Goal: Task Accomplishment & Management: Complete application form

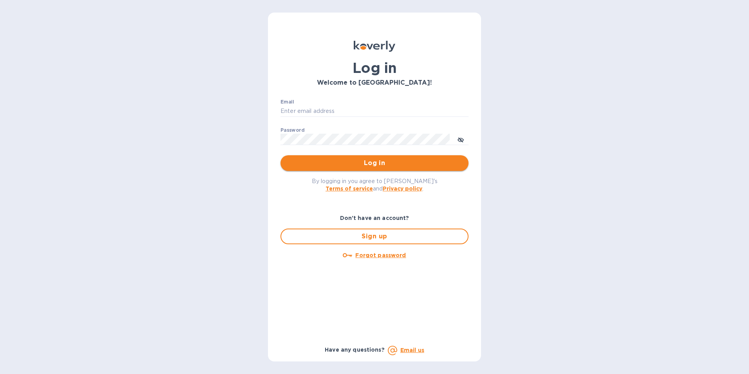
type input "[PERSON_NAME][EMAIL_ADDRESS][PERSON_NAME][DOMAIN_NAME]"
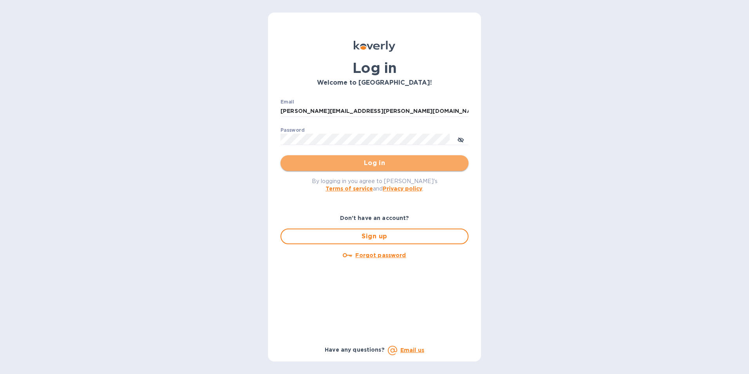
click at [336, 170] on button "Log in" at bounding box center [374, 163] width 188 height 16
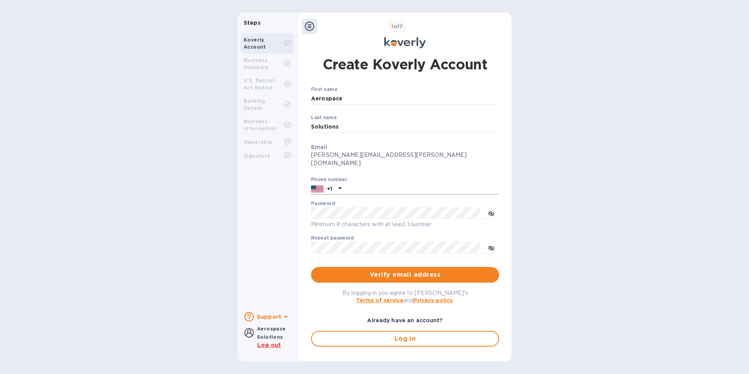
scroll to position [9, 0]
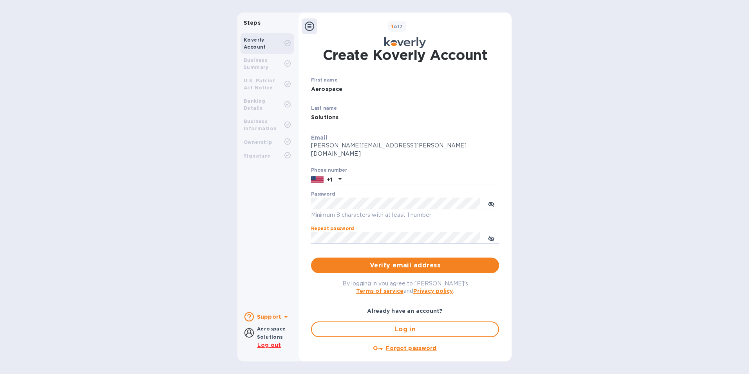
click at [414, 226] on div "Repeat password ​" at bounding box center [405, 240] width 188 height 28
click at [398, 263] on button "Verify email address" at bounding box center [405, 265] width 188 height 16
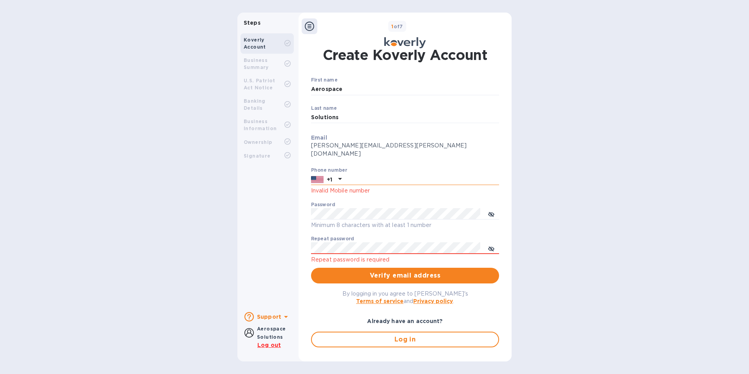
click at [366, 173] on input "text" at bounding box center [422, 179] width 154 height 12
type input "2709995267"
click at [311, 267] on button "Verify email address" at bounding box center [405, 275] width 188 height 16
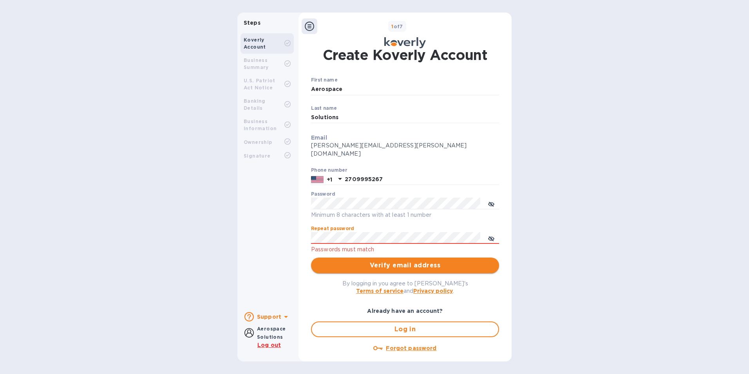
click at [413, 260] on span "Verify email address" at bounding box center [404, 264] width 175 height 9
click at [414, 260] on span "Verify email address" at bounding box center [404, 264] width 175 height 9
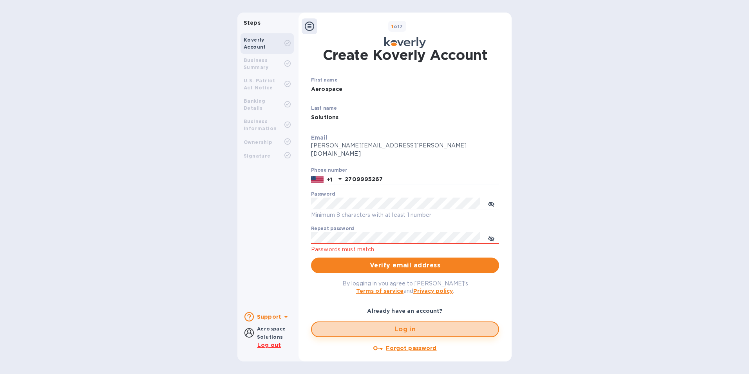
click at [399, 327] on button "Log in" at bounding box center [405, 329] width 188 height 16
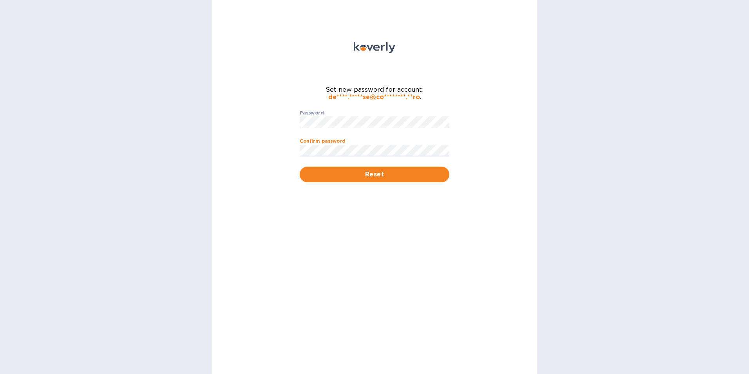
click at [300, 166] on button "Reset" at bounding box center [375, 174] width 150 height 16
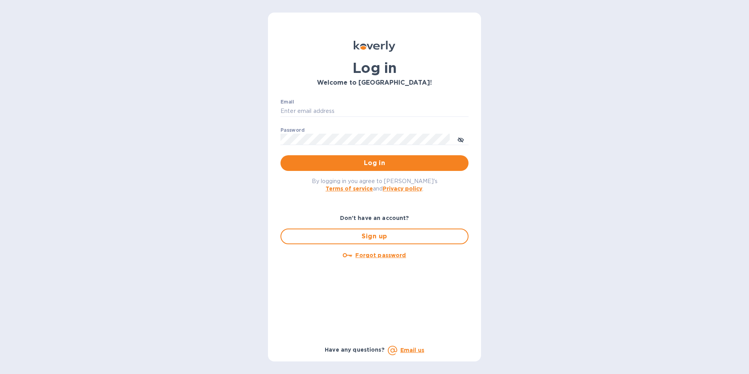
type input "[PERSON_NAME][EMAIL_ADDRESS][PERSON_NAME][DOMAIN_NAME]"
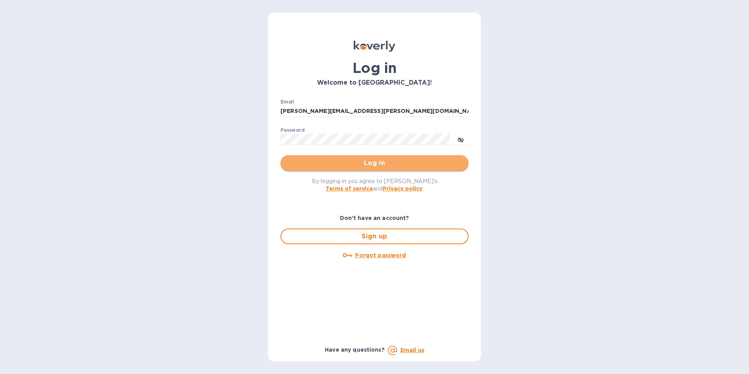
click at [376, 157] on button "Log in" at bounding box center [374, 163] width 188 height 16
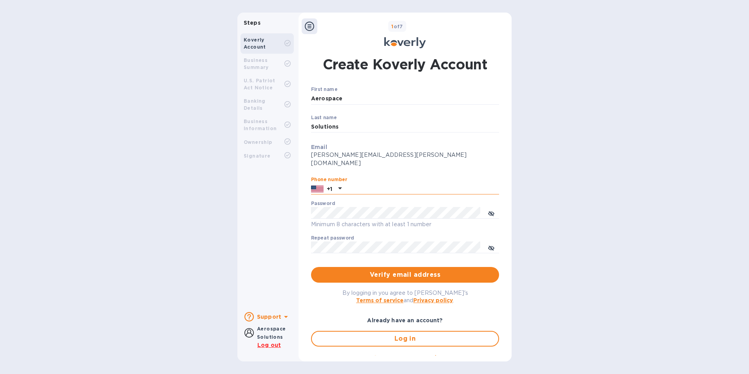
click at [364, 183] on input "text" at bounding box center [422, 189] width 154 height 12
click at [276, 333] on div "Aerospace Solutions" at bounding box center [271, 332] width 29 height 16
click at [257, 336] on b "Aerospace Solutions" at bounding box center [271, 332] width 29 height 14
click at [268, 80] on b "U.S. Patriot Act Notice" at bounding box center [260, 84] width 32 height 13
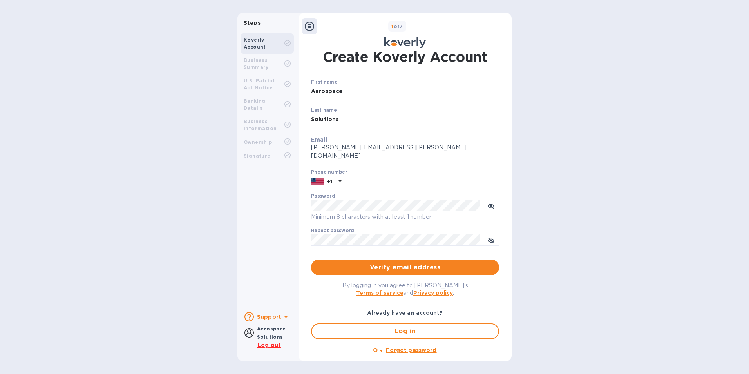
scroll to position [9, 0]
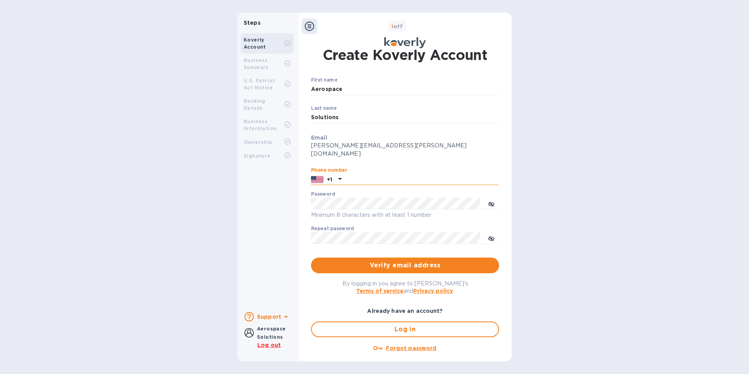
click at [362, 174] on input "text" at bounding box center [422, 179] width 154 height 12
type input "2709995267"
click at [311, 257] on button "Verify email address" at bounding box center [405, 265] width 188 height 16
click at [476, 260] on span "Verify email address" at bounding box center [404, 264] width 175 height 9
click at [413, 260] on span "Verify email address" at bounding box center [404, 264] width 175 height 9
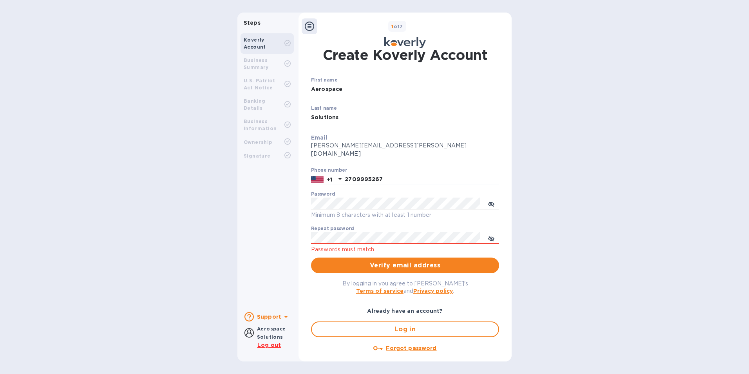
click at [489, 202] on icon "toggle password visibility" at bounding box center [491, 204] width 6 height 4
click at [491, 235] on icon "toggle password visibility" at bounding box center [491, 238] width 6 height 6
click at [597, 137] on div "Steps Koverly Account Business Summary U.S. Patriot Act Notice Banking Details …" at bounding box center [374, 187] width 749 height 348
click at [402, 262] on button "Verify email address" at bounding box center [405, 265] width 188 height 16
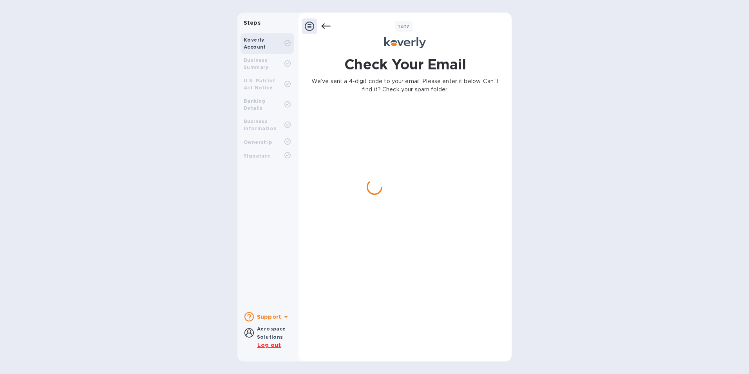
scroll to position [0, 0]
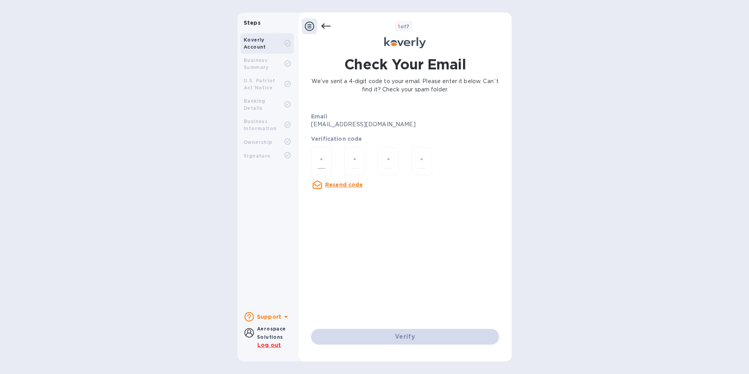
click at [323, 165] on input "number" at bounding box center [321, 161] width 7 height 14
type input "3"
type input "8"
type input "0"
type input "5"
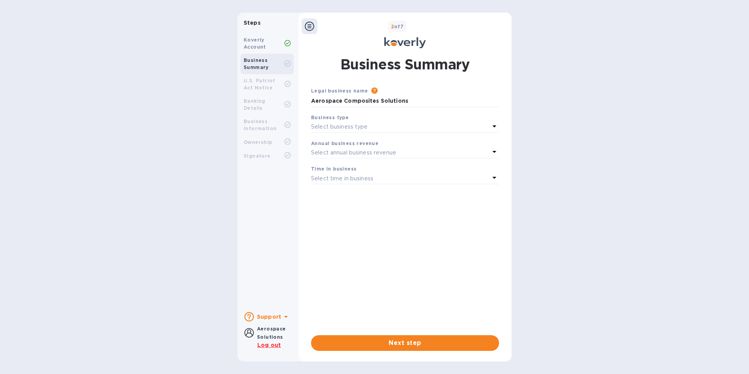
click at [424, 247] on div "Legal business name Please provide the legal name that appears on your SS-4 for…" at bounding box center [405, 205] width 188 height 236
click at [463, 125] on div "Select business type" at bounding box center [400, 126] width 179 height 11
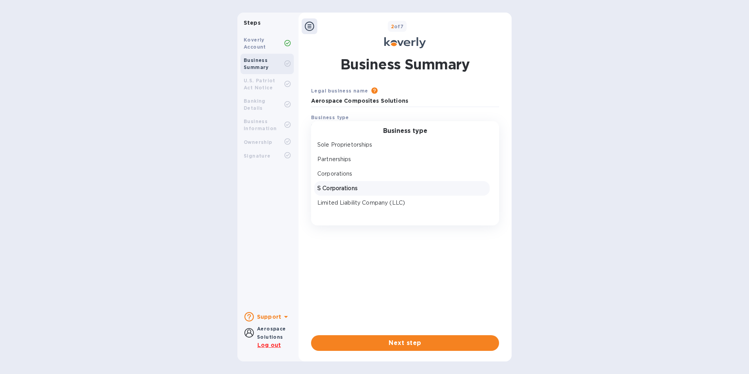
click at [360, 187] on p "S Corporations" at bounding box center [401, 188] width 169 height 8
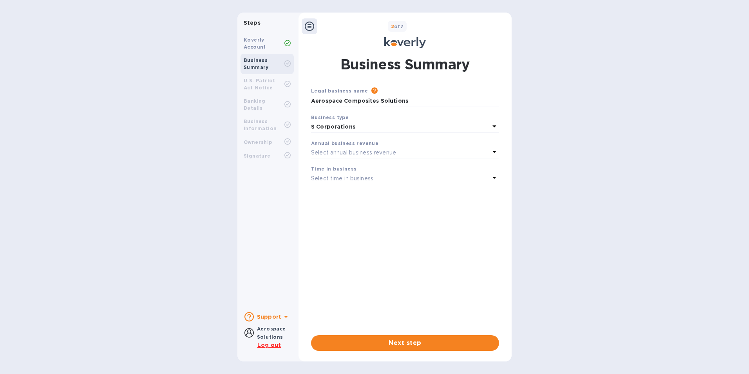
click at [379, 152] on p "Select annual business revenue" at bounding box center [353, 152] width 85 height 8
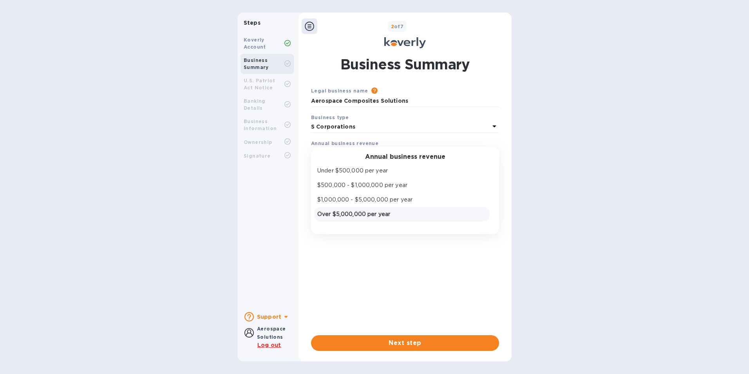
click at [384, 212] on p "Over $5,000,000 per year" at bounding box center [401, 214] width 169 height 8
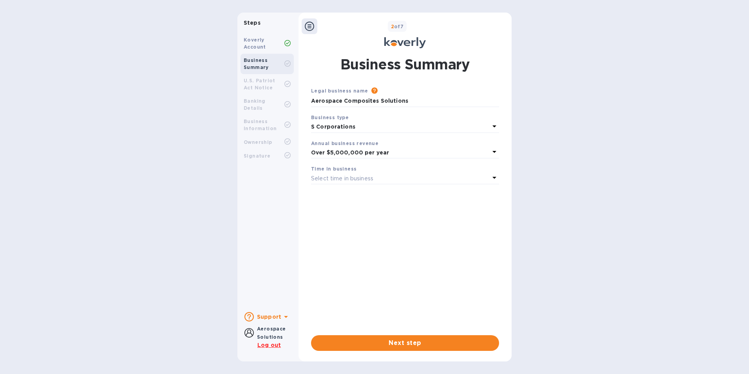
click at [392, 175] on div "Select time in business" at bounding box center [400, 178] width 179 height 11
click at [373, 238] on p "More than 5 years" at bounding box center [401, 240] width 169 height 8
click at [402, 342] on span "Next step" at bounding box center [404, 342] width 175 height 9
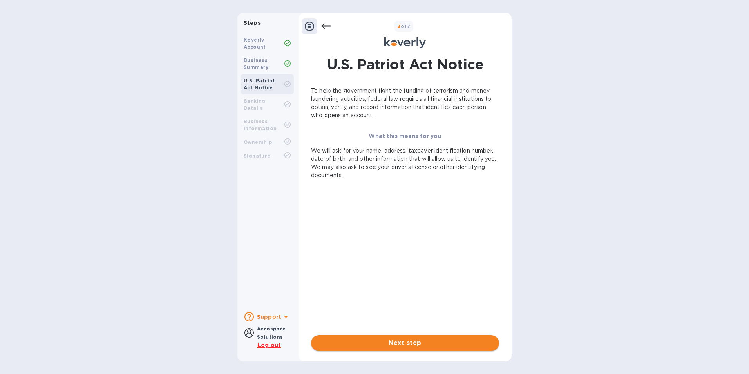
click at [419, 344] on span "Next step" at bounding box center [404, 342] width 175 height 9
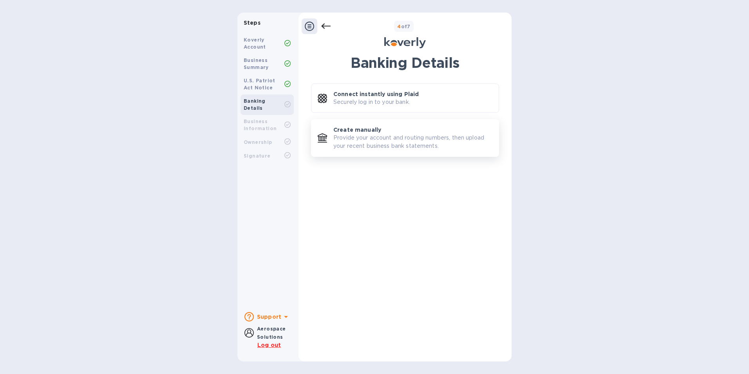
click at [409, 137] on p "Provide your account and routing numbers, then upload your recent business bank…" at bounding box center [412, 142] width 159 height 16
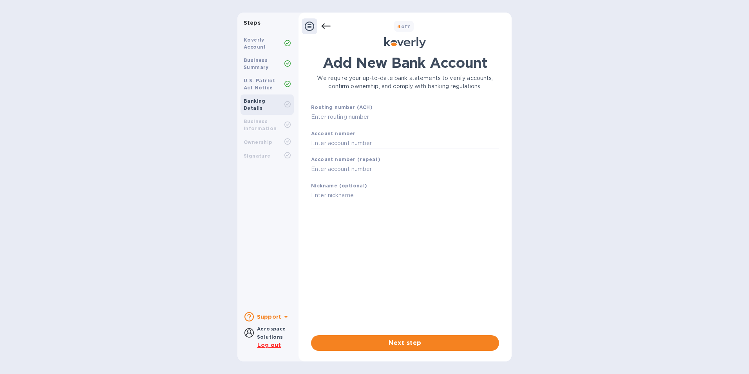
click at [393, 118] on input "text" at bounding box center [405, 117] width 188 height 12
type input "064008637"
type input "800109375378"
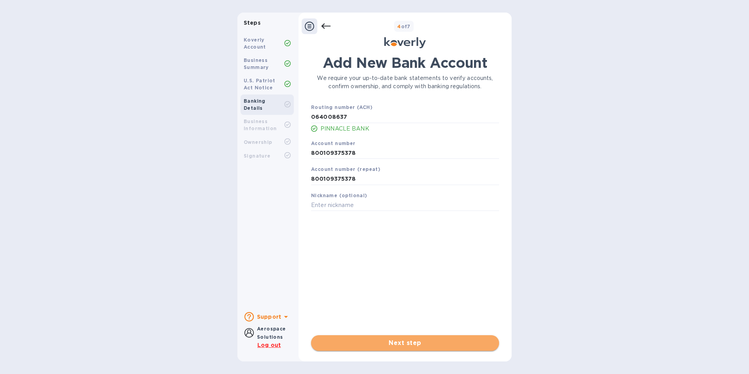
click at [442, 344] on span "Next step" at bounding box center [404, 342] width 175 height 9
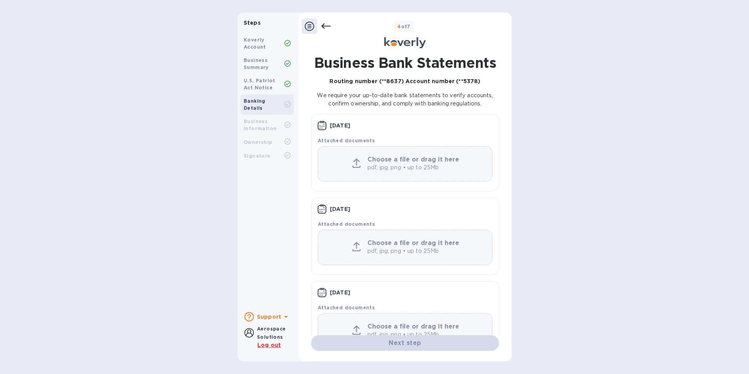
click at [286, 319] on icon at bounding box center [285, 316] width 9 height 9
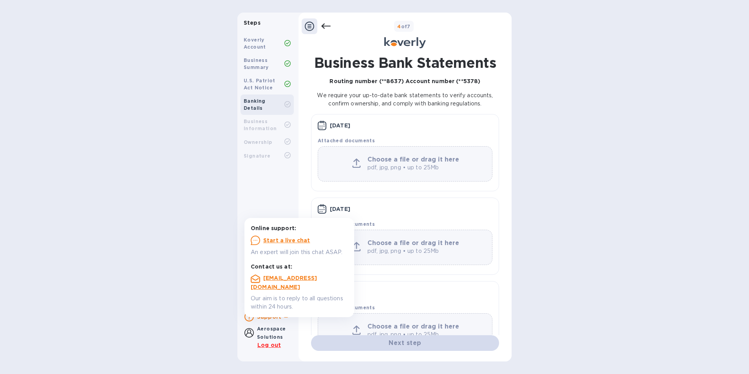
scroll to position [29, 0]
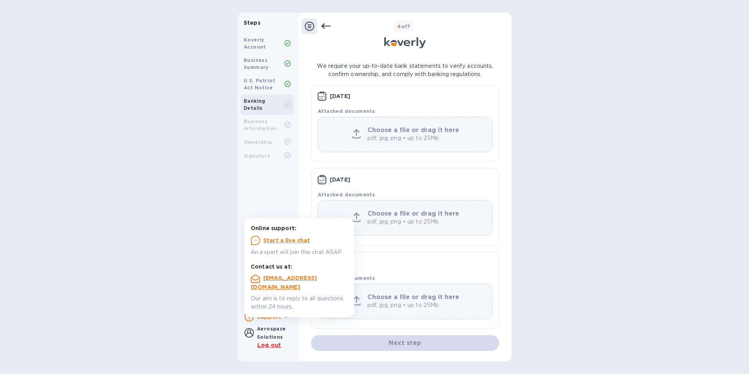
click at [589, 176] on div "Steps Koverly Account Business Summary U.S. Patriot Act Notice Banking Details …" at bounding box center [374, 187] width 749 height 348
click at [424, 130] on b "Choose a file or drag it here" at bounding box center [413, 129] width 92 height 7
click at [349, 142] on div "Choose a file or drag it here pdf, jpg, png • up to 25Mb" at bounding box center [405, 134] width 174 height 16
click at [209, 175] on div "Steps Koverly Account Business Summary U.S. Patriot Act Notice Banking Details …" at bounding box center [374, 187] width 749 height 348
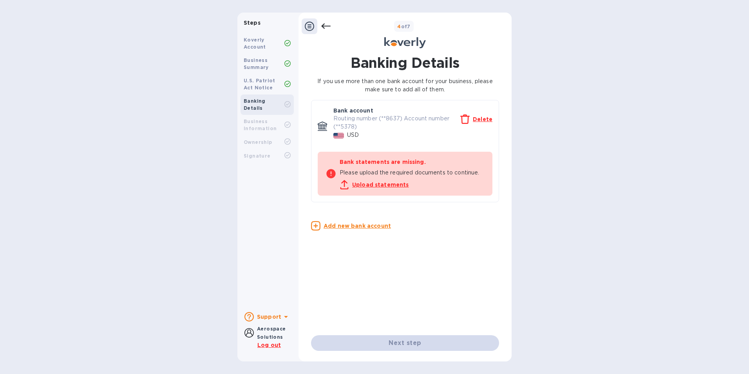
click at [382, 186] on u "Upload statements" at bounding box center [380, 184] width 57 height 6
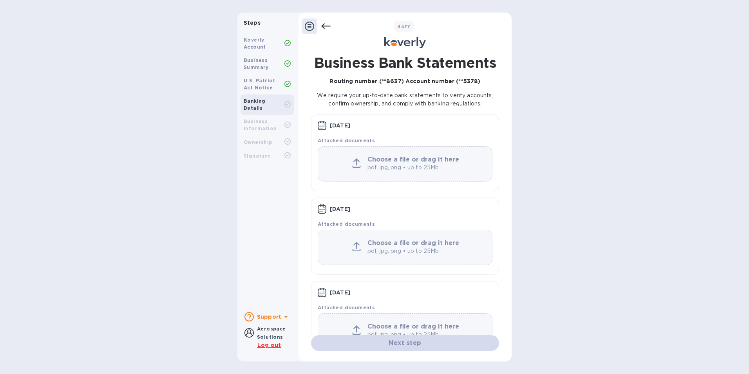
click at [370, 169] on p "pdf, jpg, png • up to 25Mb" at bounding box center [414, 167] width 94 height 8
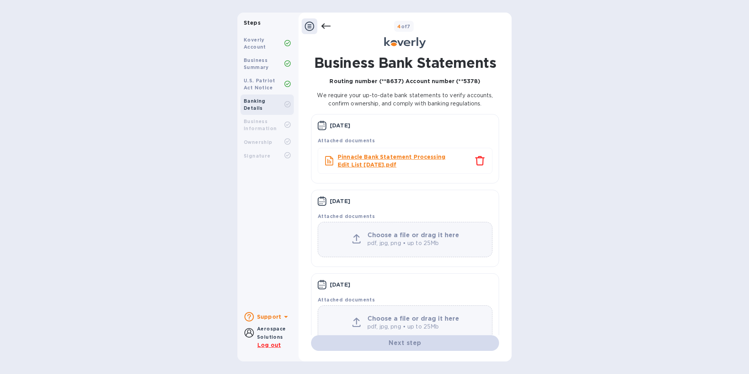
click at [475, 159] on icon "close" at bounding box center [479, 160] width 9 height 9
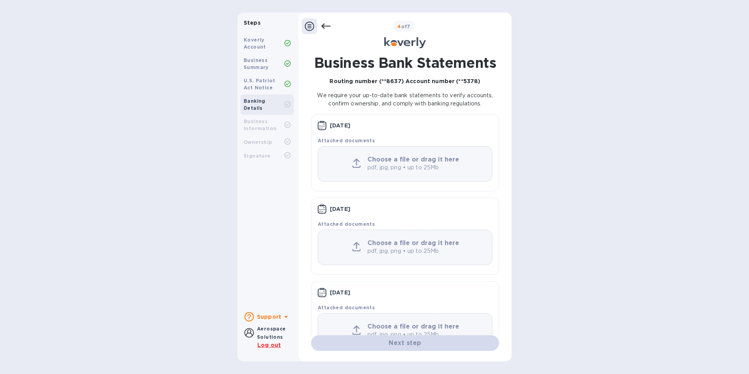
click at [358, 164] on icon at bounding box center [356, 162] width 9 height 9
click at [370, 167] on p "pdf, jpg, png • up to 25Mb" at bounding box center [414, 167] width 94 height 8
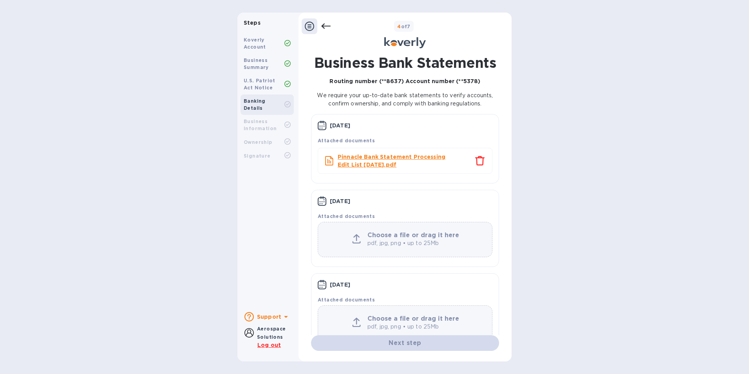
click at [368, 239] on p "pdf, jpg, png • up to 25Mb" at bounding box center [414, 243] width 94 height 8
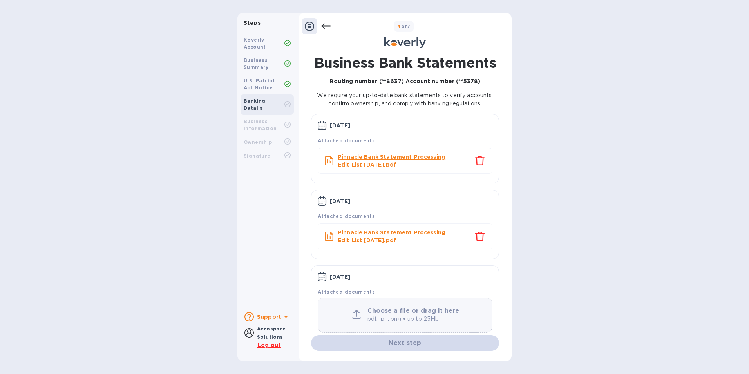
click at [391, 316] on p "pdf, jpg, png • up to 25Mb" at bounding box center [414, 318] width 94 height 8
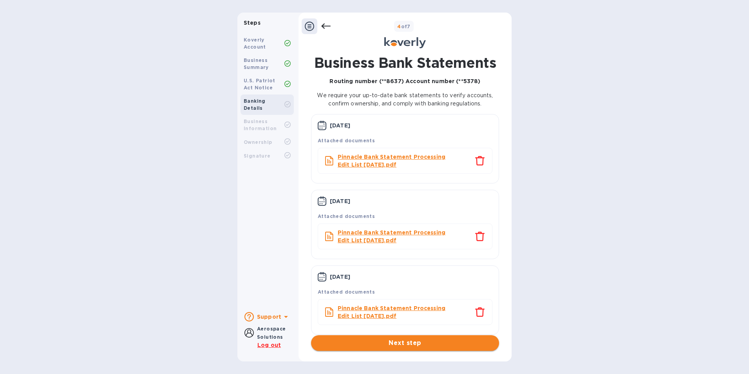
click at [409, 340] on span "Next step" at bounding box center [404, 342] width 175 height 9
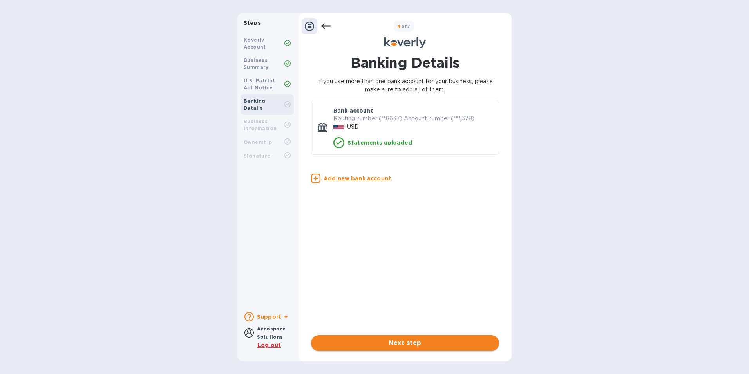
click at [415, 345] on span "Next step" at bounding box center [404, 342] width 175 height 9
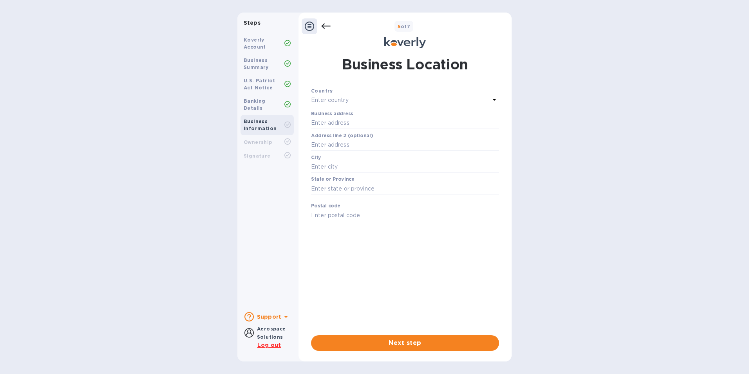
click at [368, 102] on div "Enter country" at bounding box center [400, 100] width 179 height 11
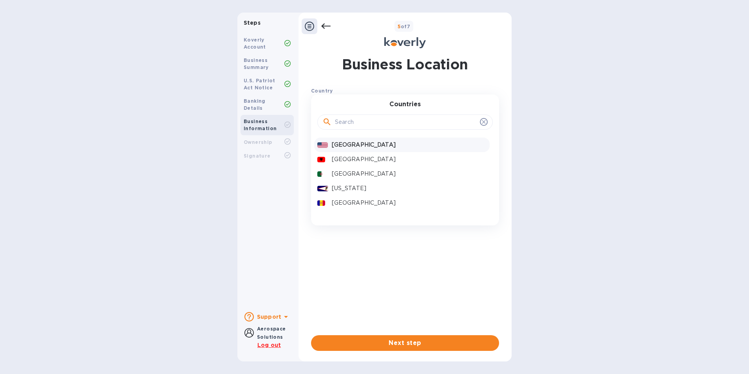
click at [361, 146] on p "[GEOGRAPHIC_DATA]" at bounding box center [409, 145] width 155 height 8
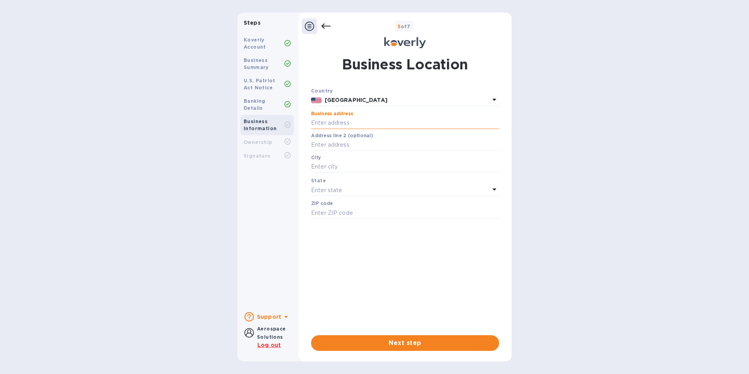
click at [343, 123] on input "text" at bounding box center [405, 123] width 188 height 12
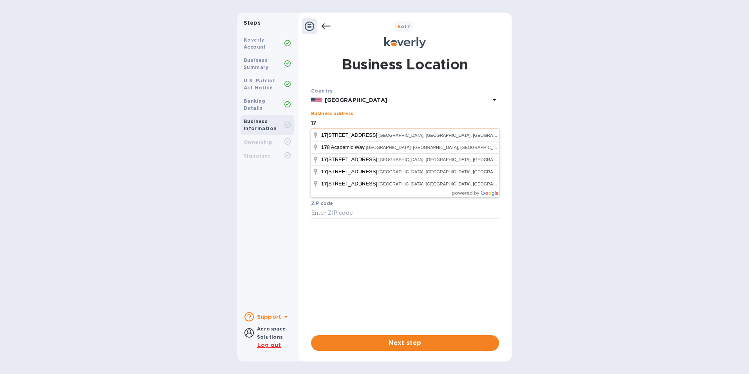
type input "1781 Veterans Way"
type input "Morgantown"
type input "42261"
drag, startPoint x: 403, startPoint y: 251, endPoint x: 403, endPoint y: 246, distance: 5.1
click at [403, 251] on div "Country [GEOGRAPHIC_DATA] Business address 1781 Veterans Way ​ Address line 2 (…" at bounding box center [405, 208] width 188 height 242
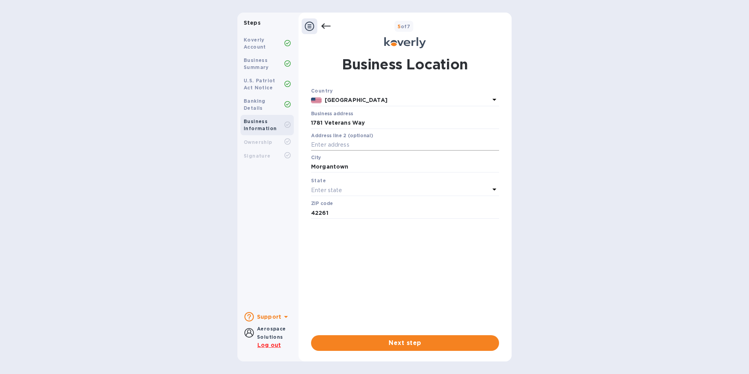
click at [360, 145] on input "text" at bounding box center [405, 145] width 188 height 12
click at [352, 190] on div "Enter state" at bounding box center [400, 189] width 179 height 11
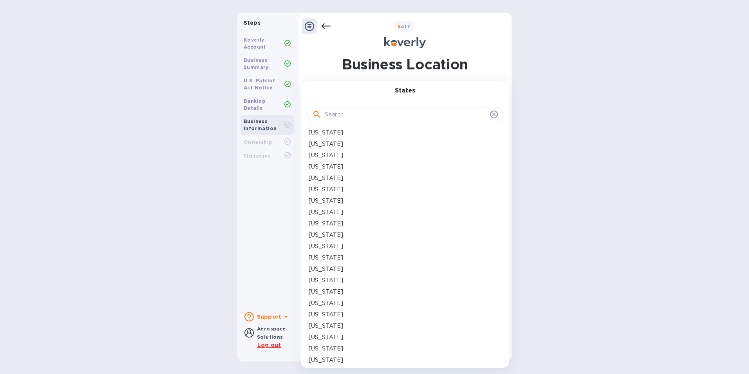
click at [331, 358] on p "[US_STATE]" at bounding box center [326, 360] width 34 height 8
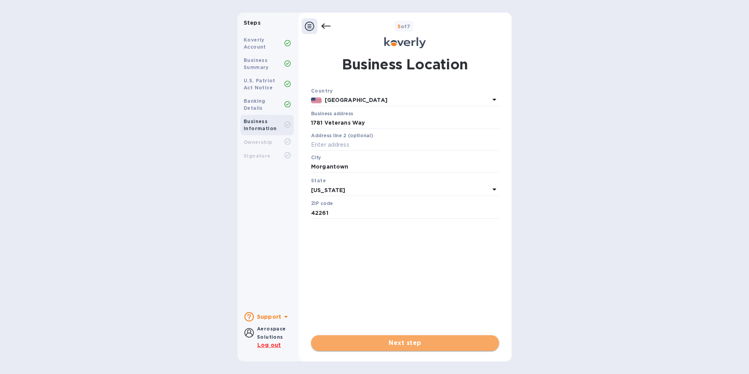
click at [417, 345] on span "Next step" at bounding box center [404, 342] width 175 height 9
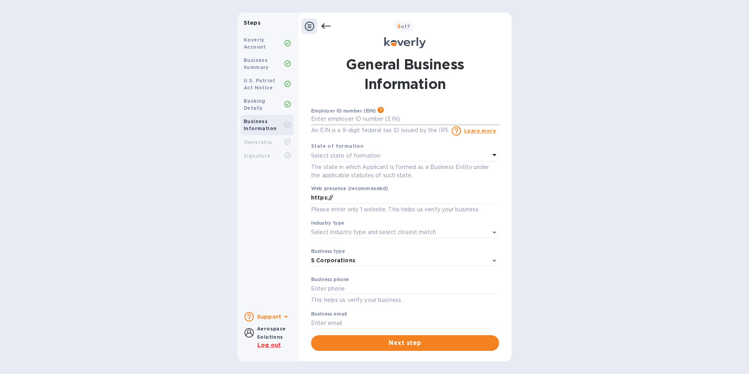
click at [388, 121] on input "text" at bounding box center [405, 119] width 188 height 12
click at [351, 121] on input "text" at bounding box center [405, 119] width 188 height 12
type input "***03"
click at [345, 161] on div "Select state of formation" at bounding box center [400, 155] width 179 height 11
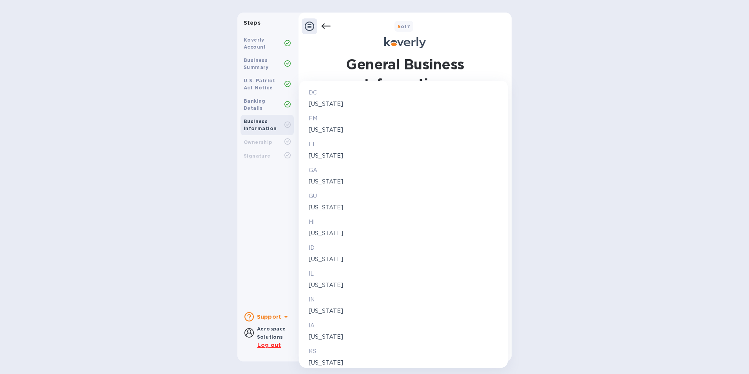
scroll to position [509, 0]
click at [312, 152] on p "[US_STATE]" at bounding box center [404, 153] width 190 height 8
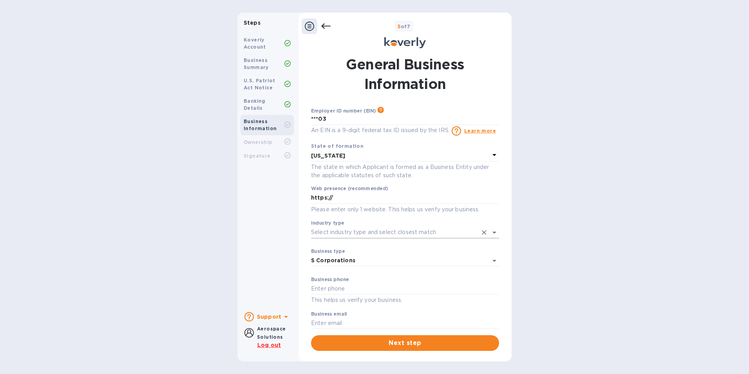
click at [363, 234] on input "Industry type" at bounding box center [394, 231] width 166 height 11
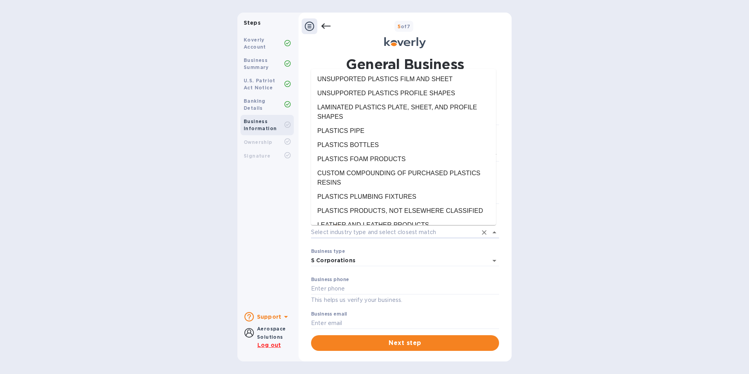
scroll to position [8222, 0]
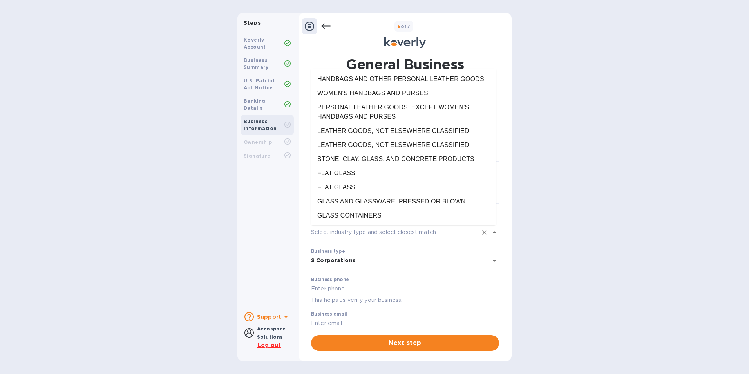
click at [596, 164] on div "Steps Koverly Account Business Summary U.S. Patriot Act Notice Banking Details …" at bounding box center [374, 187] width 749 height 348
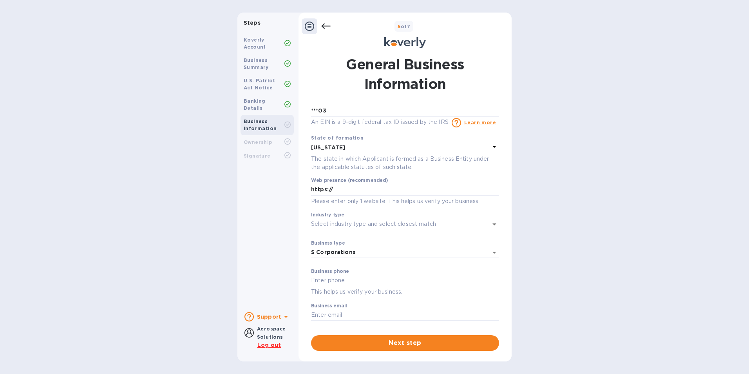
scroll to position [10, 0]
click at [365, 279] on input "text" at bounding box center [405, 279] width 188 height 12
type input "2706620100"
click at [372, 311] on input "text" at bounding box center [405, 313] width 188 height 12
type input "[PERSON_NAME][EMAIL_ADDRESS][DOMAIN_NAME]"
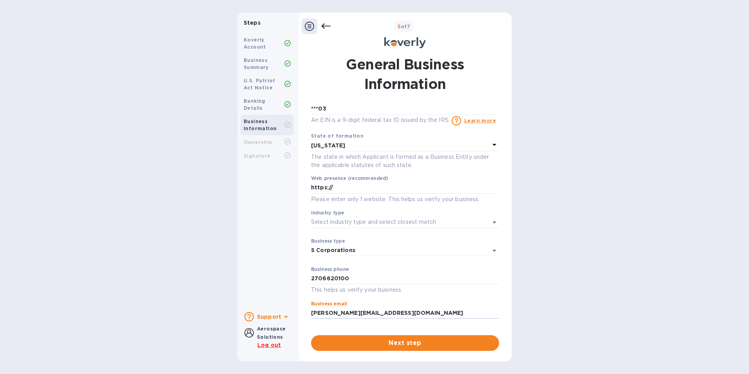
drag, startPoint x: 422, startPoint y: 318, endPoint x: 281, endPoint y: 313, distance: 141.0
click at [281, 313] on div "Steps Koverly Account Business Summary U.S. Patriot Act Notice Banking Details …" at bounding box center [374, 187] width 274 height 348
type input "[PERSON_NAME][EMAIL_ADDRESS][PERSON_NAME][DOMAIN_NAME]"
click at [401, 344] on span "Next step" at bounding box center [404, 342] width 175 height 9
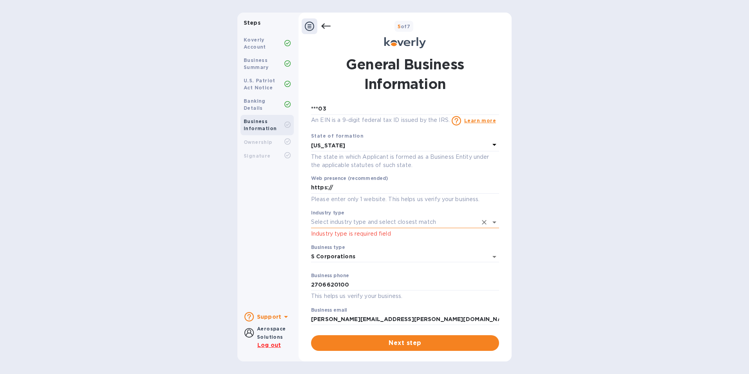
click at [417, 223] on input "Industry type" at bounding box center [394, 221] width 166 height 11
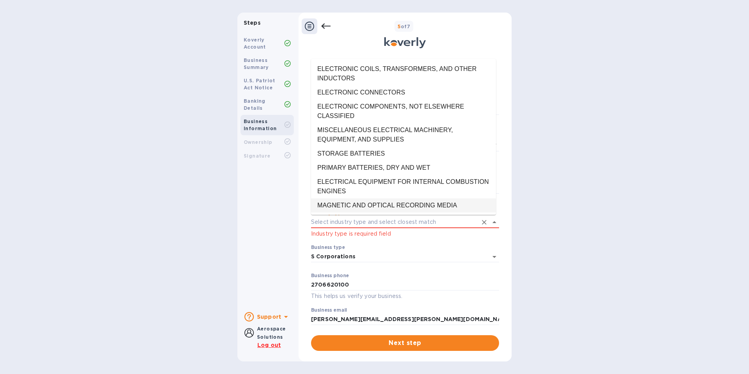
scroll to position [12020, 0]
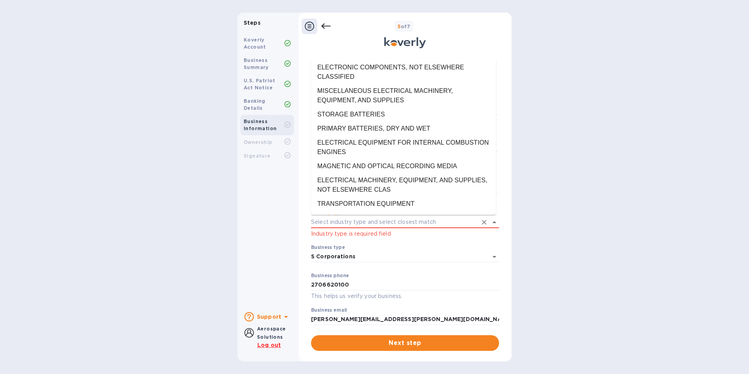
click at [407, 337] on li "AIRCRAFT PARTS AND AUXILIARY EQUIPMENT, NOT ELSEWHERE CLASSIFIED" at bounding box center [403, 348] width 185 height 23
type input "AIRCRAFT PARTS AND AUXILIARY EQUIPMENT, NOT ELSEWHERE CLASSIFIED"
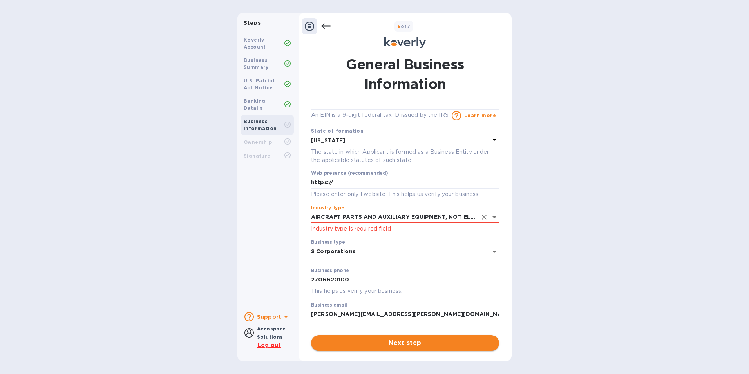
scroll to position [16, 0]
click at [434, 344] on span "Next step" at bounding box center [404, 342] width 175 height 9
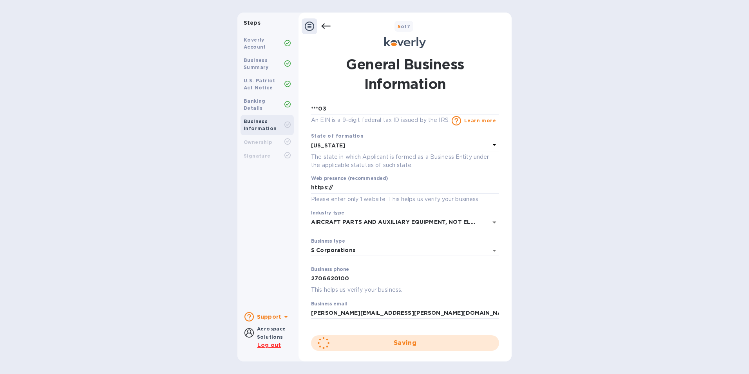
scroll to position [10, 0]
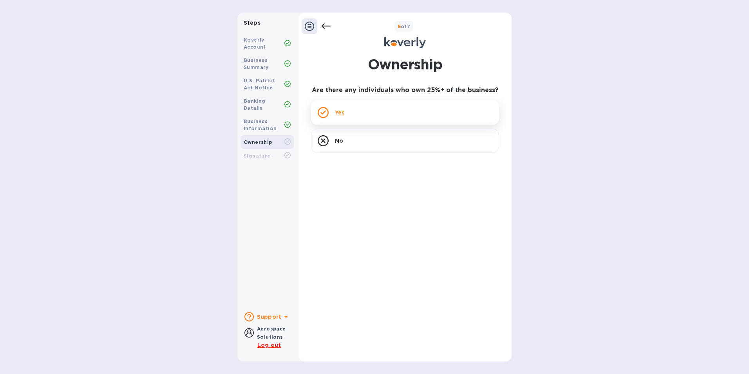
click at [401, 110] on div "Yes" at bounding box center [405, 112] width 188 height 24
click at [358, 114] on div "Yes" at bounding box center [405, 112] width 188 height 24
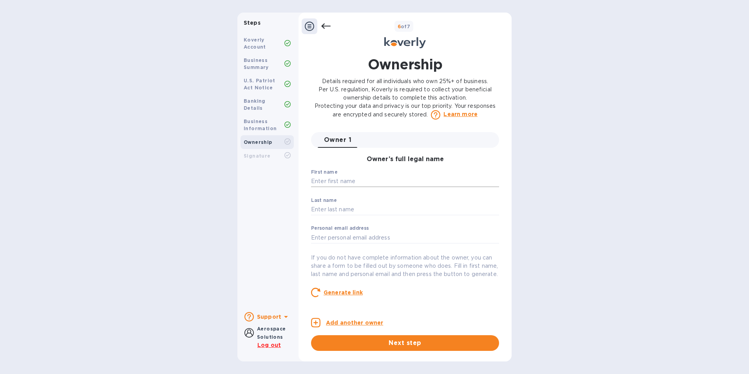
click at [375, 186] on input "text" at bounding box center [405, 181] width 188 height 12
type input "[PERSON_NAME]"
click at [372, 236] on input "text" at bounding box center [405, 237] width 188 height 12
click at [386, 234] on input "text" at bounding box center [405, 237] width 188 height 12
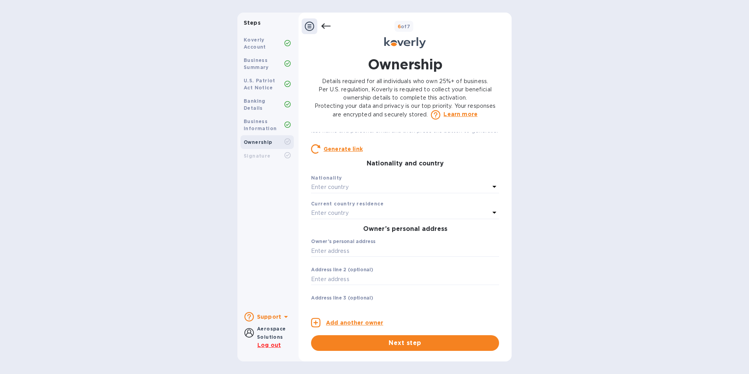
scroll to position [157, 0]
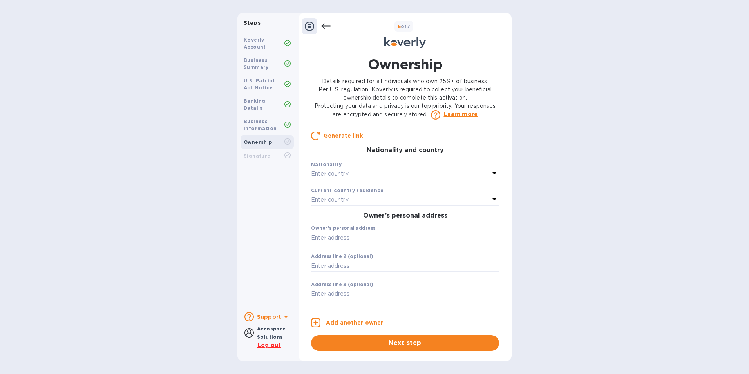
type input "[EMAIL_ADDRESS][PERSON_NAME][DOMAIN_NAME]"
click at [373, 179] on div "Enter country" at bounding box center [400, 173] width 179 height 11
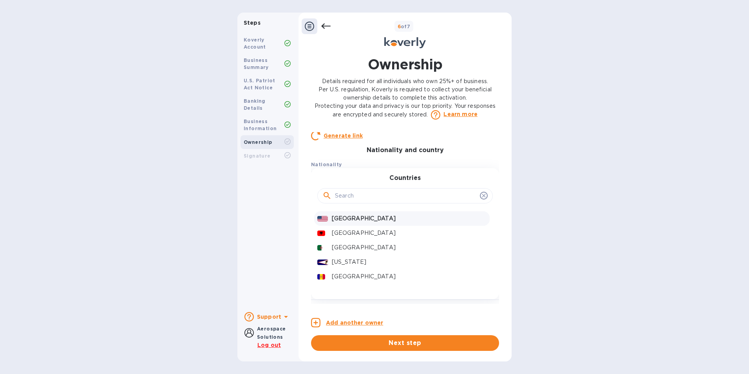
click at [356, 222] on p "[GEOGRAPHIC_DATA]" at bounding box center [409, 218] width 155 height 8
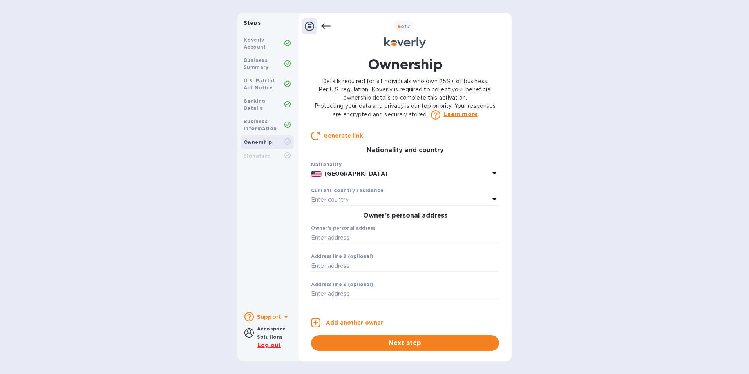
click at [366, 205] on div "Enter country" at bounding box center [400, 199] width 179 height 11
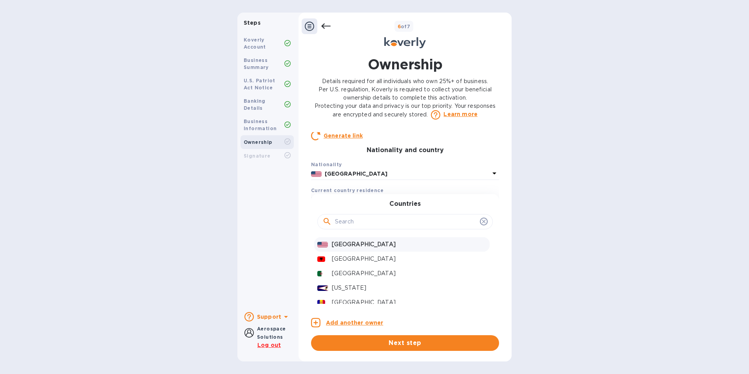
click at [356, 248] on p "[GEOGRAPHIC_DATA]" at bounding box center [409, 244] width 155 height 8
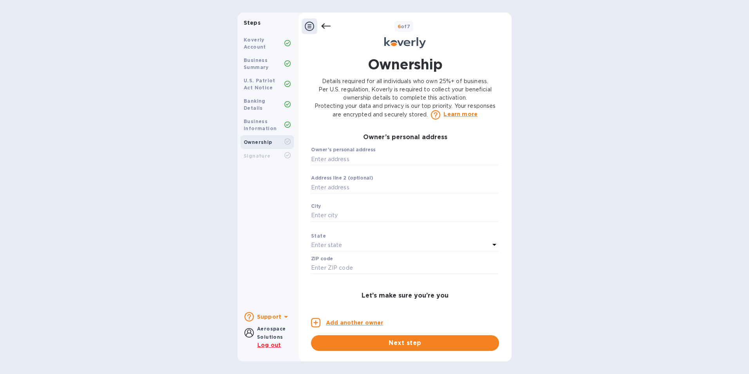
scroll to position [0, 0]
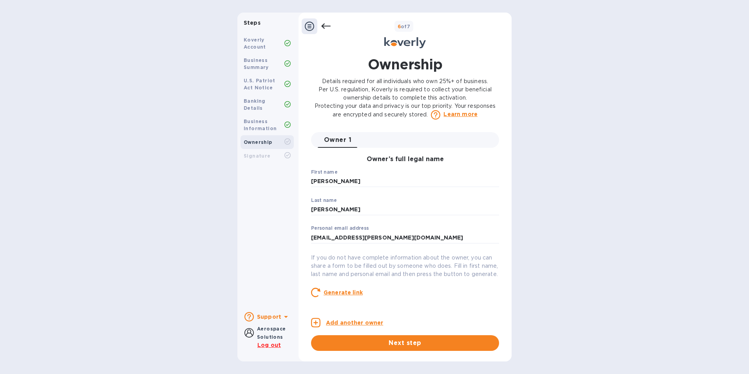
click at [331, 30] on div "6 of 7" at bounding box center [419, 26] width 178 height 11
click at [324, 22] on icon at bounding box center [325, 26] width 9 height 9
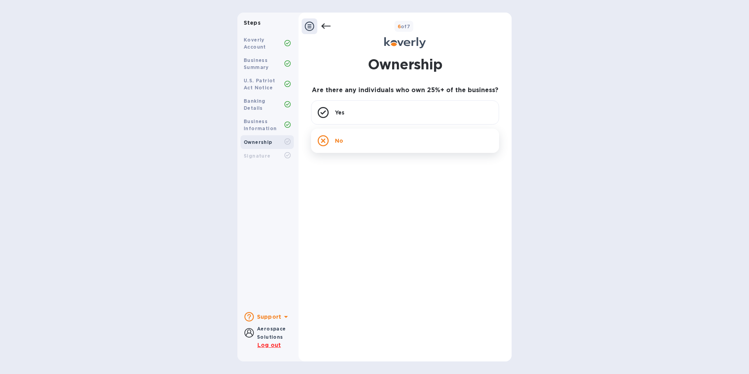
click at [335, 138] on p "No" at bounding box center [339, 141] width 8 height 8
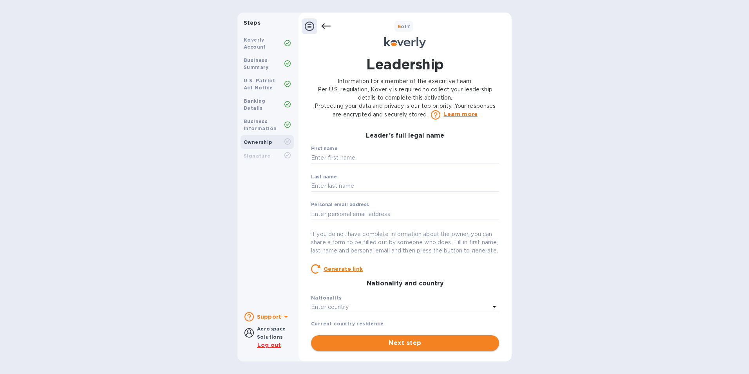
click at [419, 346] on span "Next step" at bounding box center [404, 342] width 175 height 9
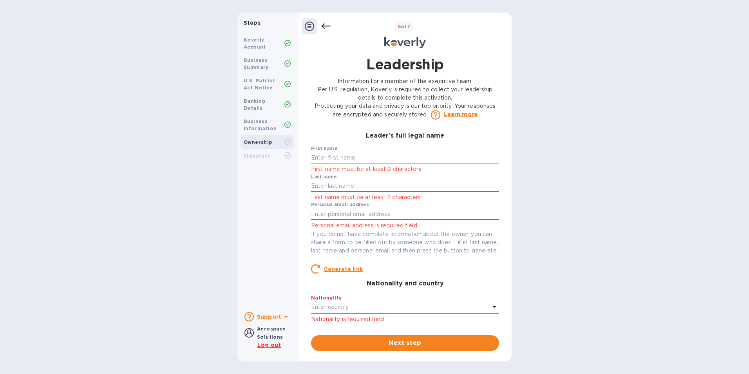
click at [328, 27] on icon at bounding box center [325, 26] width 9 height 9
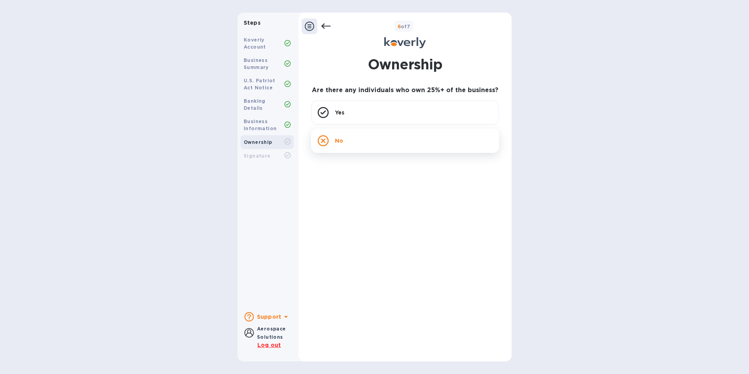
click at [324, 139] on icon at bounding box center [323, 140] width 11 height 11
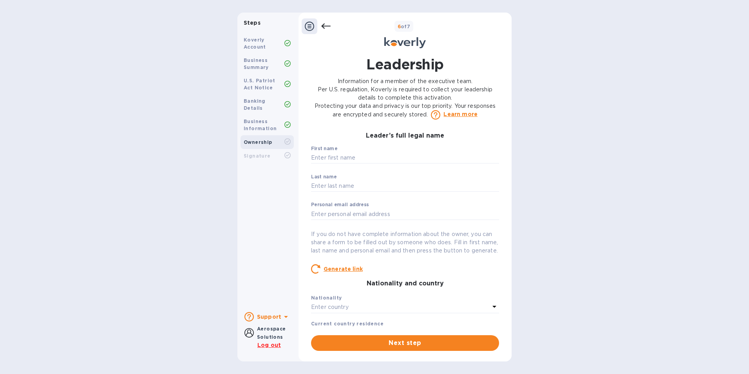
click at [326, 25] on icon at bounding box center [325, 26] width 9 height 9
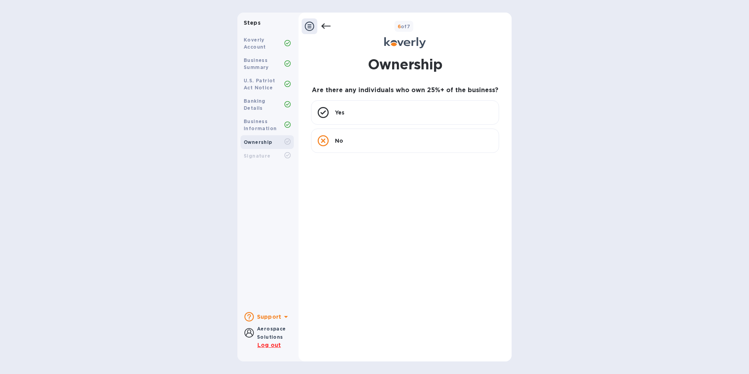
click at [326, 25] on icon at bounding box center [325, 26] width 9 height 9
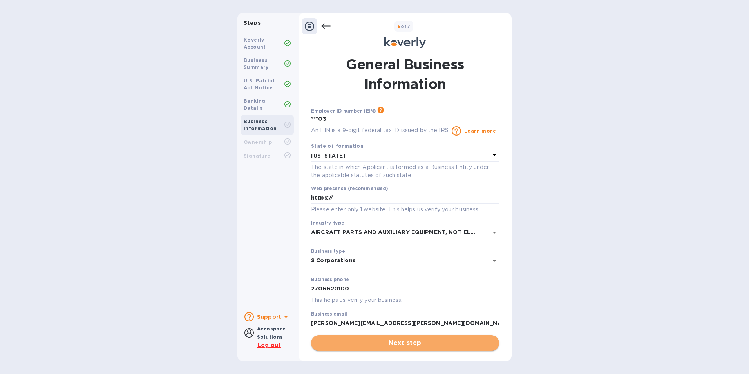
click at [397, 340] on span "Next step" at bounding box center [404, 342] width 175 height 9
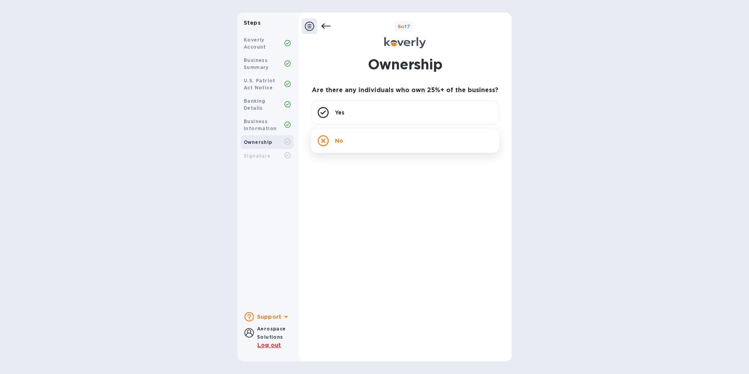
click at [327, 144] on icon at bounding box center [323, 140] width 11 height 11
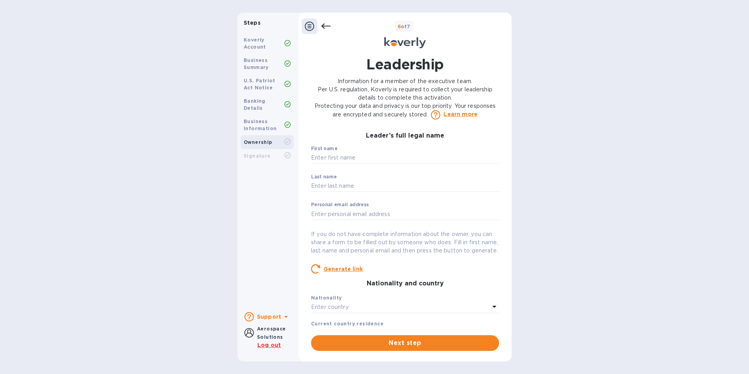
click at [327, 138] on h3 "Leader’s full legal name" at bounding box center [405, 135] width 188 height 7
click at [393, 335] on button "Next step" at bounding box center [405, 343] width 188 height 16
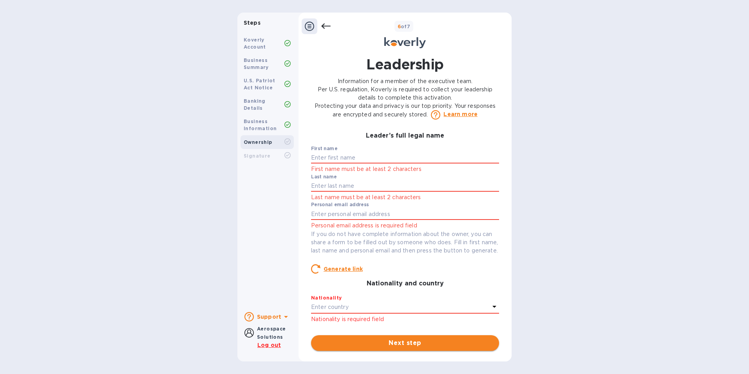
click at [393, 344] on span "Next step" at bounding box center [404, 342] width 175 height 9
click at [255, 118] on b "Business Information" at bounding box center [260, 124] width 33 height 13
click at [262, 139] on b "Ownership" at bounding box center [258, 142] width 29 height 6
click at [323, 24] on icon at bounding box center [325, 26] width 9 height 9
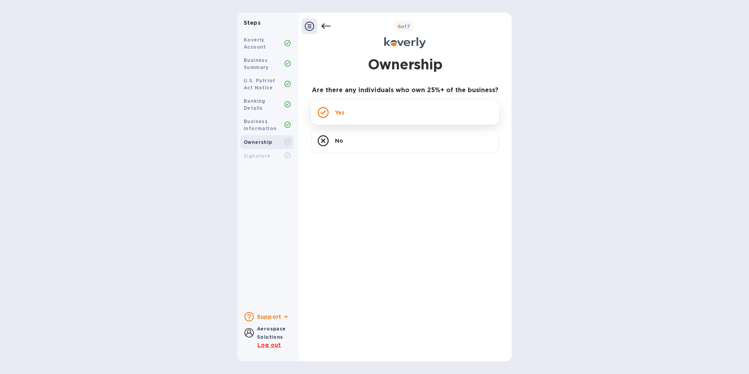
click at [328, 117] on icon at bounding box center [323, 112] width 11 height 11
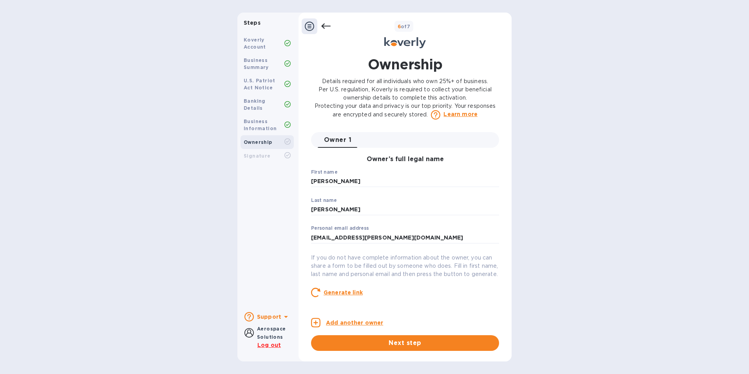
click at [326, 113] on p "Details required for all individuals who own 25%+ of business. Per U.S. regulat…" at bounding box center [405, 98] width 188 height 42
click at [325, 24] on icon at bounding box center [325, 26] width 9 height 9
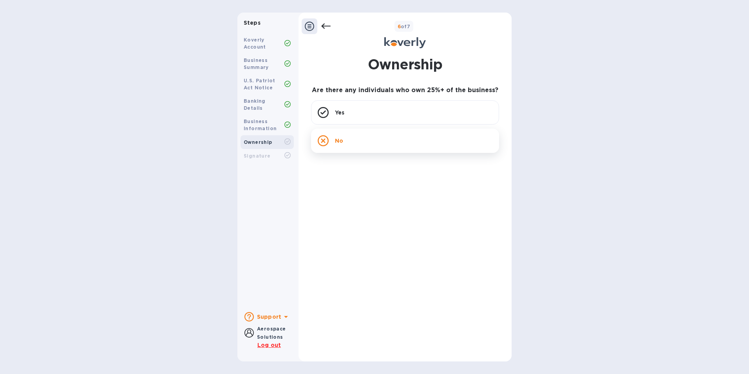
click at [327, 142] on icon at bounding box center [323, 140] width 11 height 11
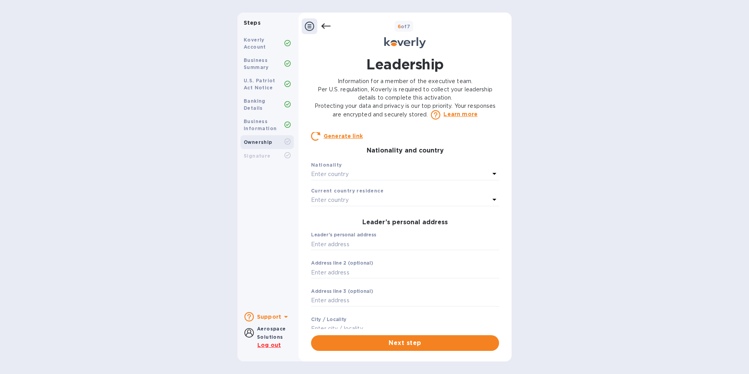
scroll to position [19, 0]
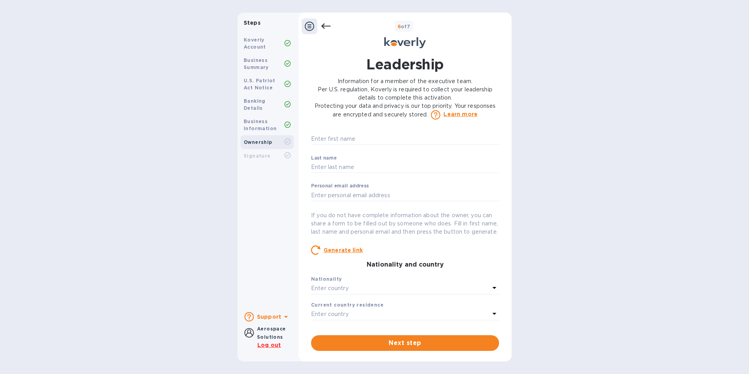
click at [461, 114] on p "Learn more" at bounding box center [460, 114] width 34 height 8
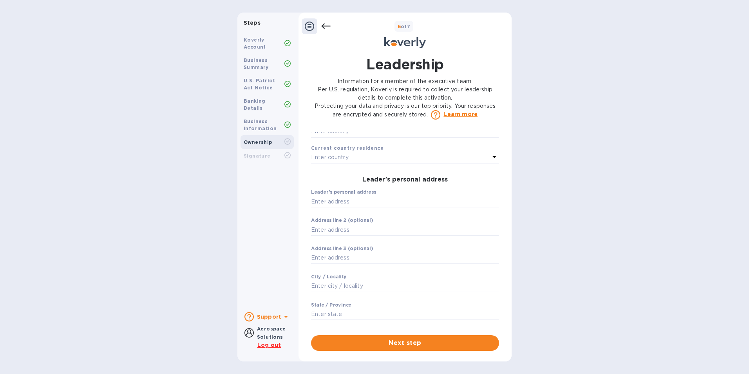
scroll to position [0, 0]
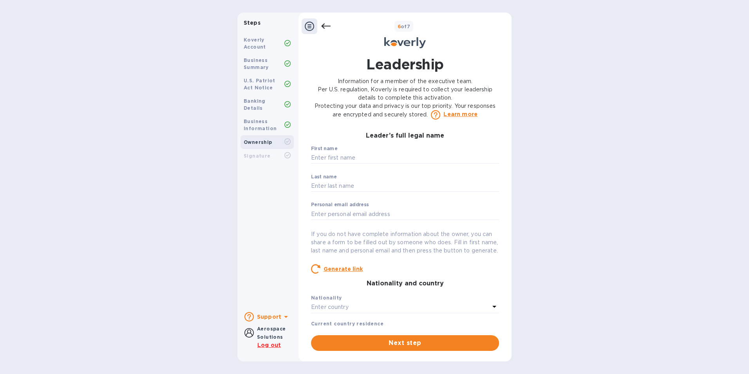
click at [321, 27] on icon at bounding box center [325, 26] width 9 height 9
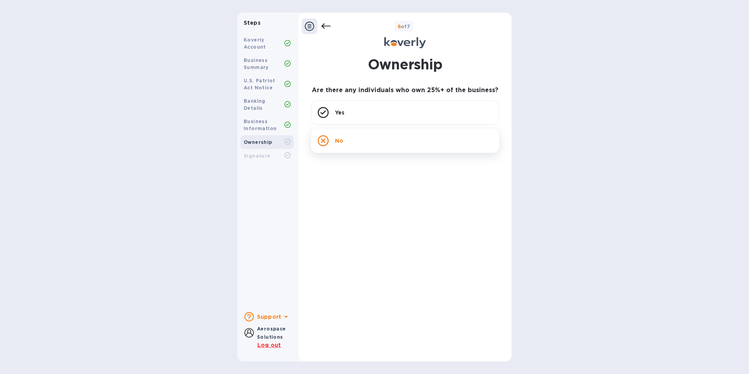
click at [325, 138] on icon at bounding box center [323, 140] width 11 height 11
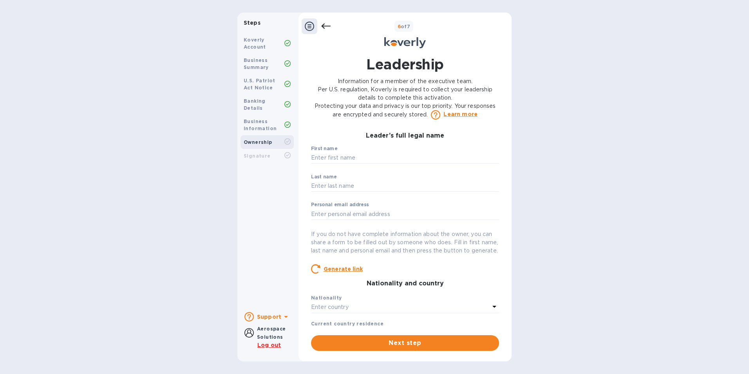
click at [325, 138] on h3 "Leader’s full legal name" at bounding box center [405, 135] width 188 height 7
drag, startPoint x: 325, startPoint y: 138, endPoint x: 393, endPoint y: 171, distance: 75.6
click at [393, 171] on p "​" at bounding box center [405, 168] width 188 height 9
click at [323, 23] on icon at bounding box center [325, 26] width 9 height 9
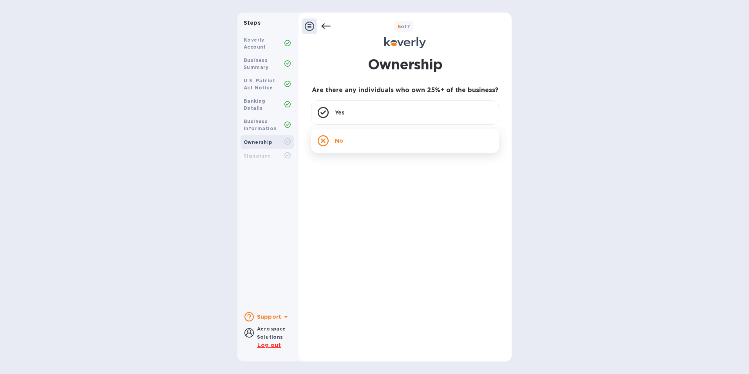
drag, startPoint x: 335, startPoint y: 139, endPoint x: 328, endPoint y: 144, distance: 8.6
click at [329, 144] on div "No" at bounding box center [405, 140] width 188 height 24
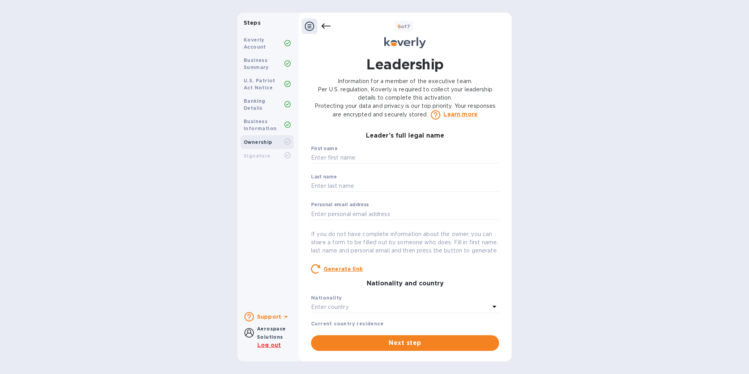
click at [328, 144] on div "Leader’s full legal name First name ​ Last name ​ Personal email address ​ If y…" at bounding box center [405, 230] width 188 height 197
click at [272, 118] on div "Business Information" at bounding box center [264, 125] width 41 height 14
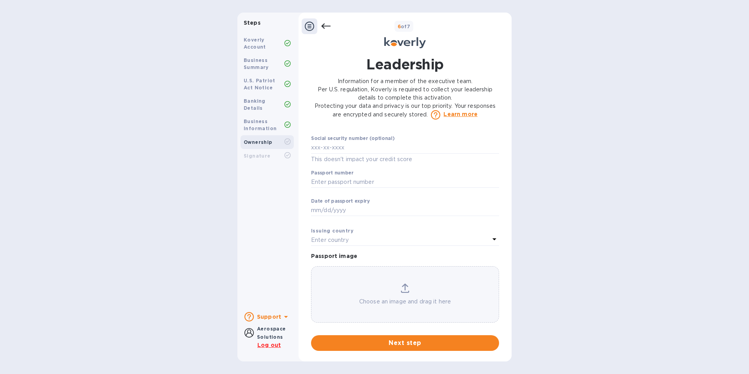
scroll to position [215, 0]
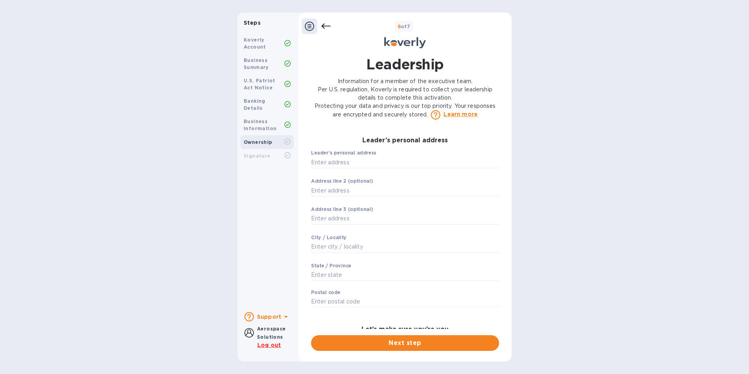
click at [262, 149] on div "Signature" at bounding box center [266, 156] width 53 height 14
click at [262, 153] on b "Signature" at bounding box center [257, 156] width 27 height 6
click at [361, 119] on p "Information for a member of the executive team. Per U.S. regulation, Koverly is…" at bounding box center [405, 98] width 188 height 42
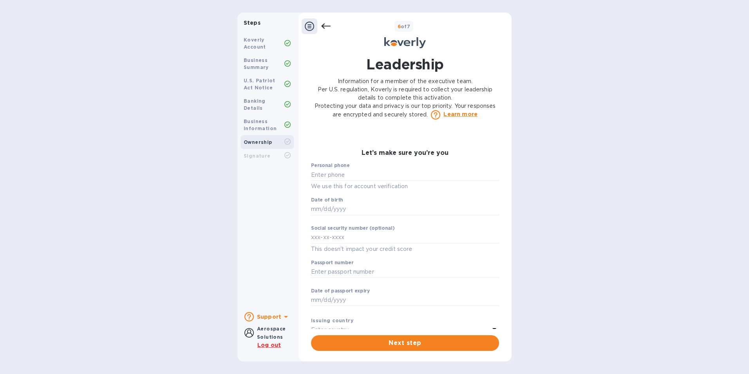
scroll to position [392, 0]
click at [246, 118] on b "Business Information" at bounding box center [260, 124] width 33 height 13
click at [268, 139] on b "Ownership" at bounding box center [258, 142] width 29 height 6
click at [328, 29] on icon at bounding box center [325, 26] width 9 height 9
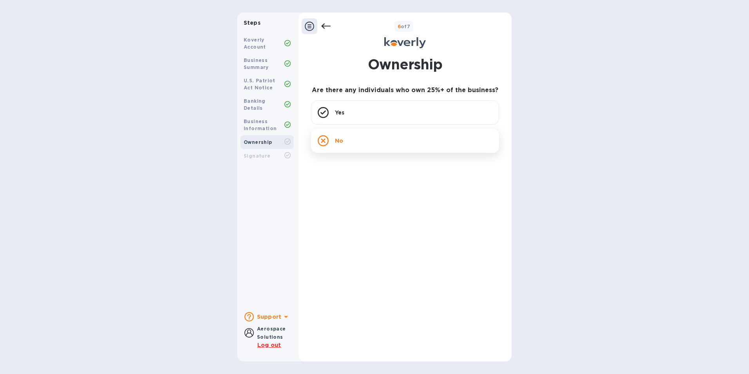
click at [333, 141] on div "No" at bounding box center [405, 140] width 188 height 24
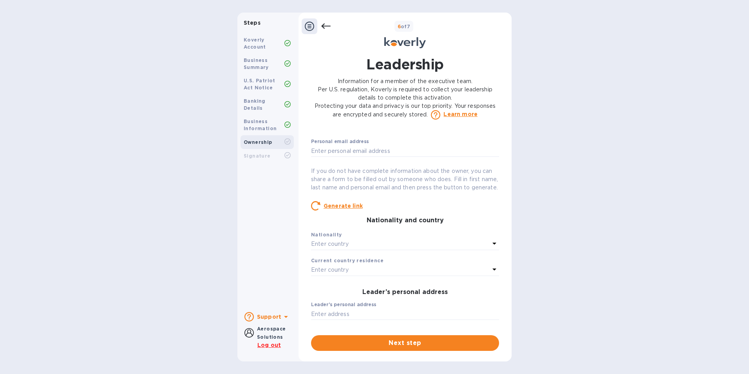
scroll to position [78, 0]
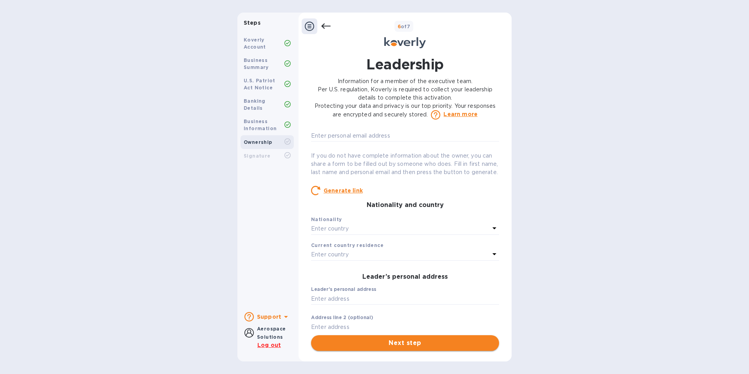
click at [403, 345] on span "Next step" at bounding box center [404, 342] width 175 height 9
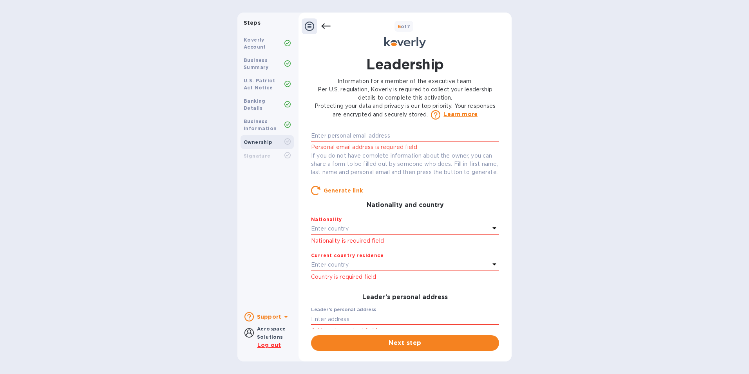
click at [461, 234] on div "Enter country" at bounding box center [400, 228] width 179 height 11
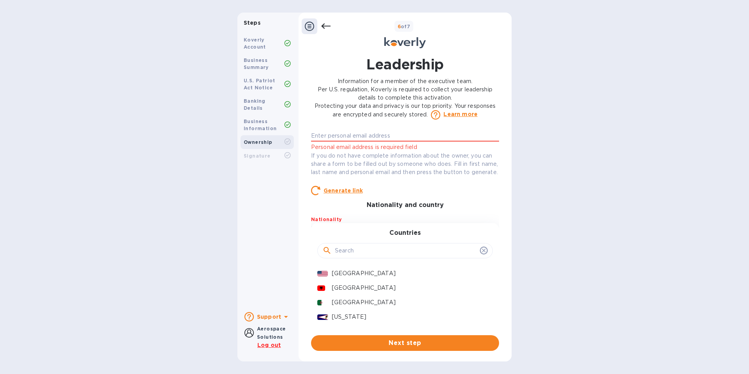
click at [353, 142] on div "Personal email address Personal email address is required field" at bounding box center [405, 137] width 188 height 28
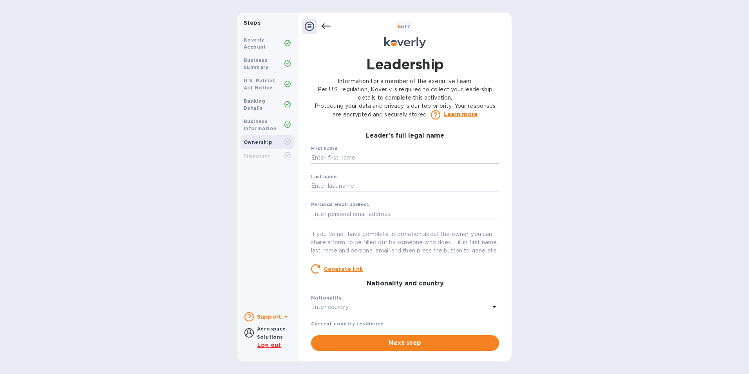
click at [362, 159] on input "text" at bounding box center [405, 158] width 188 height 12
type input "[PERSON_NAME]"
type input "matt.sheiman@coposites.aero"
type input "United States"
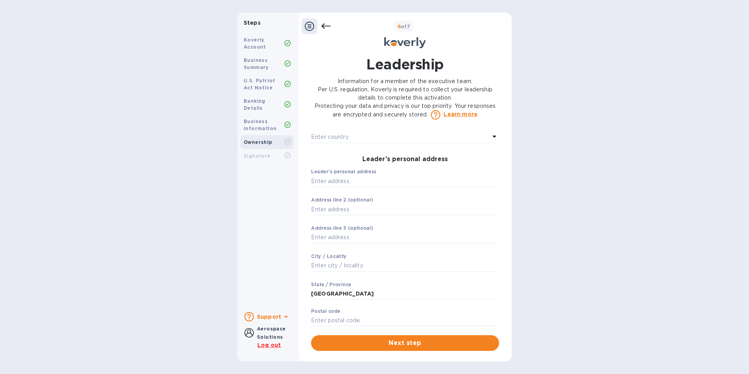
scroll to position [117, 0]
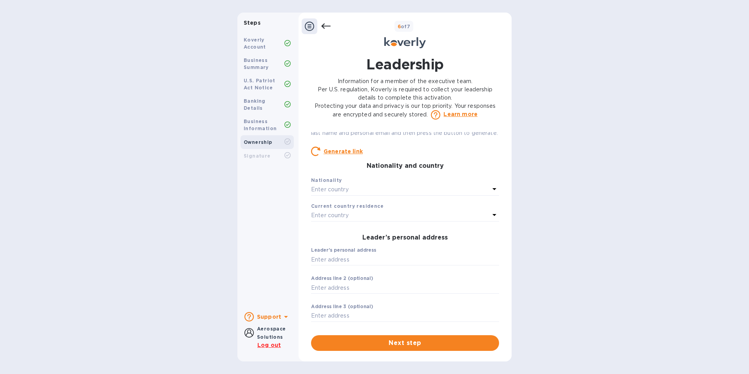
click at [424, 195] on div "Enter country" at bounding box center [400, 189] width 179 height 11
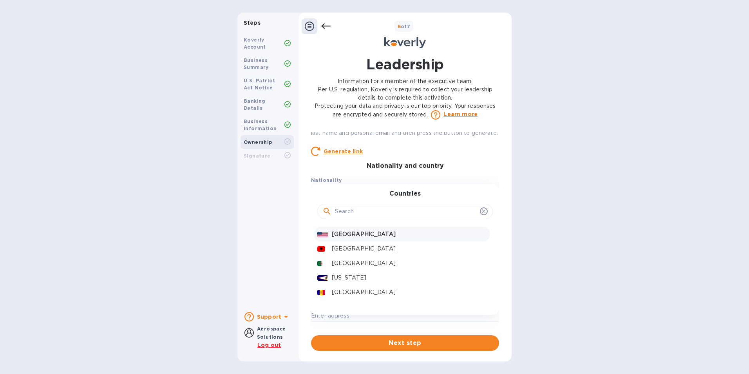
click at [334, 238] on p "United States" at bounding box center [409, 234] width 155 height 8
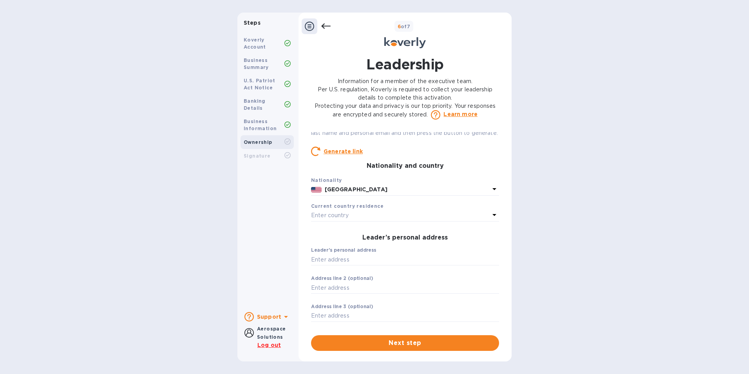
click at [332, 219] on p "Enter country" at bounding box center [330, 215] width 38 height 8
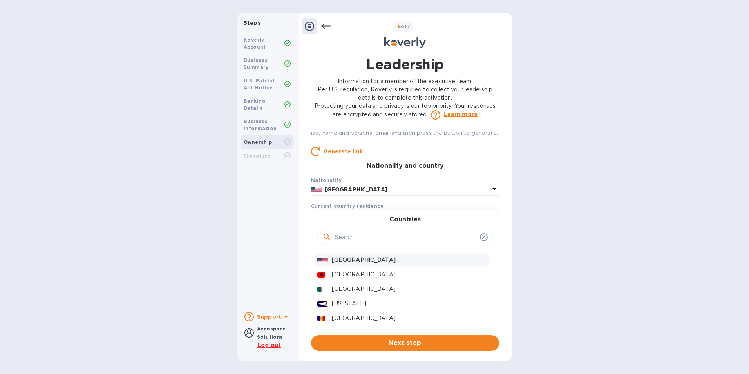
click at [333, 263] on div "[GEOGRAPHIC_DATA]" at bounding box center [409, 259] width 158 height 11
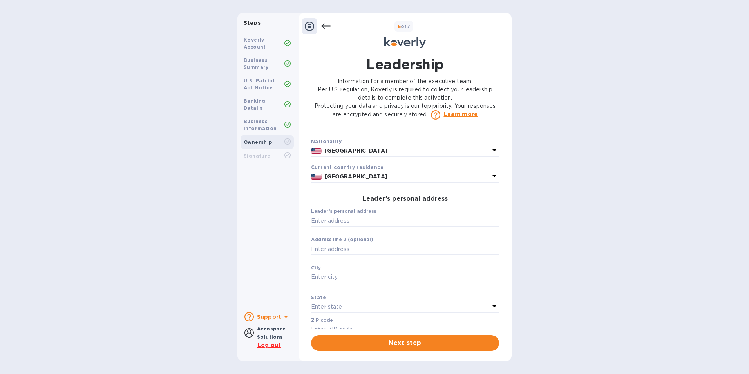
scroll to position [157, 0]
click at [363, 226] on input "text" at bounding box center [405, 220] width 188 height 12
type input "1781 Veterans Way"
type input "Morgantown"
type input "42261"
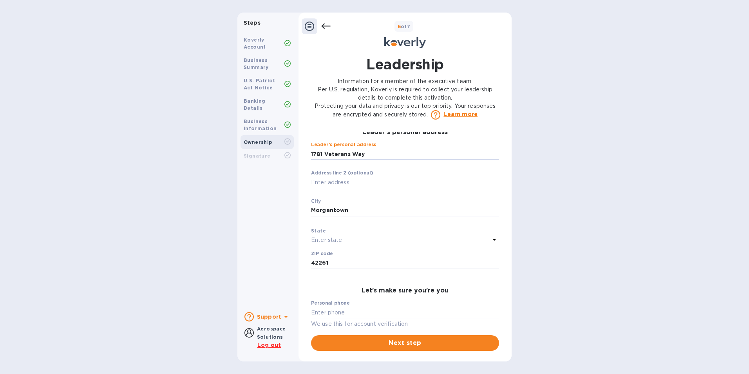
scroll to position [235, 0]
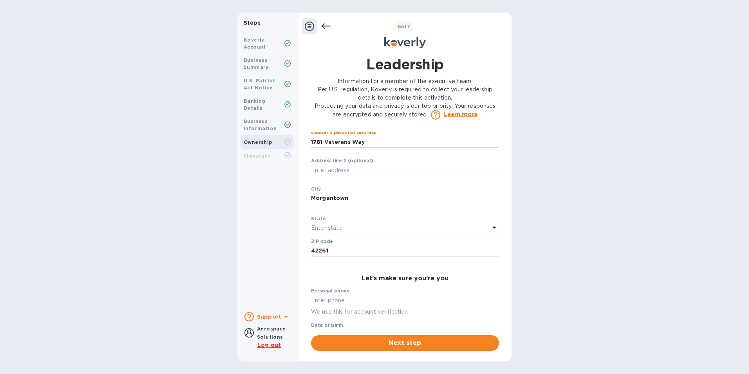
click at [371, 233] on div "Enter state" at bounding box center [400, 227] width 179 height 11
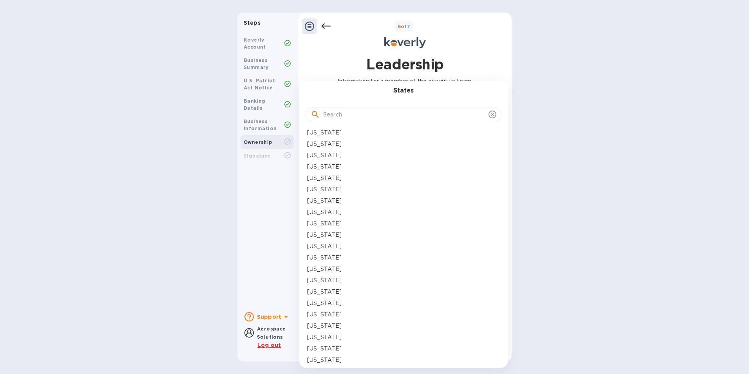
click at [331, 359] on p "[US_STATE]" at bounding box center [324, 360] width 34 height 8
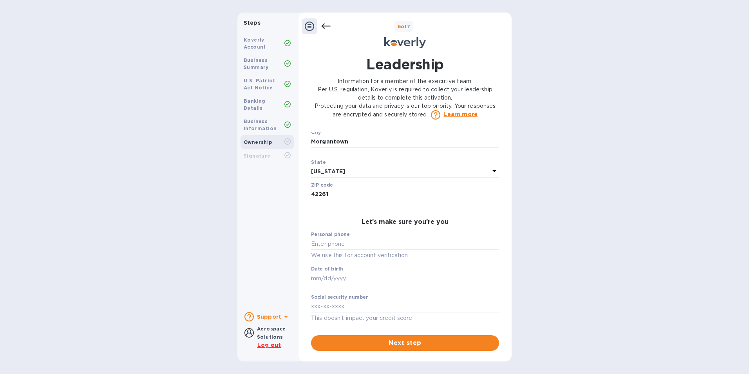
scroll to position [300, 0]
click at [361, 250] on div "Personal phone We use this for account verification" at bounding box center [405, 245] width 188 height 28
click at [365, 246] on input "text" at bounding box center [405, 244] width 188 height 12
type input "***00"
click at [353, 276] on input "text" at bounding box center [405, 278] width 188 height 12
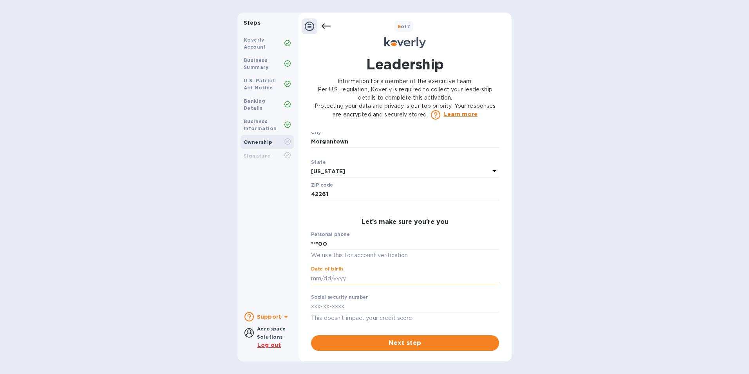
type input "***0"
type input "***60"
click at [387, 300] on input "text" at bounding box center [405, 306] width 188 height 12
click at [401, 343] on span "Next step" at bounding box center [404, 342] width 175 height 9
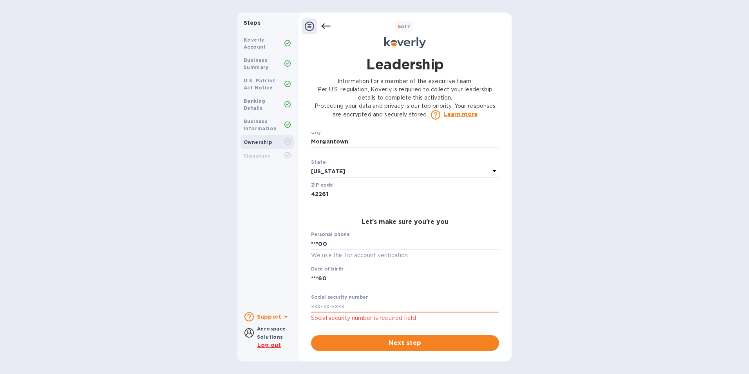
click at [377, 312] on div "Social security number Social security number is required field" at bounding box center [405, 308] width 188 height 28
click at [370, 305] on input "text" at bounding box center [405, 306] width 188 height 12
click at [379, 332] on div "Leader’s full legal name First name Matthew ​ Last name Sheiman ​ Personal emai…" at bounding box center [405, 241] width 188 height 218
click at [383, 343] on span "Next step" at bounding box center [404, 342] width 175 height 9
click at [461, 112] on p "Learn more" at bounding box center [460, 114] width 34 height 8
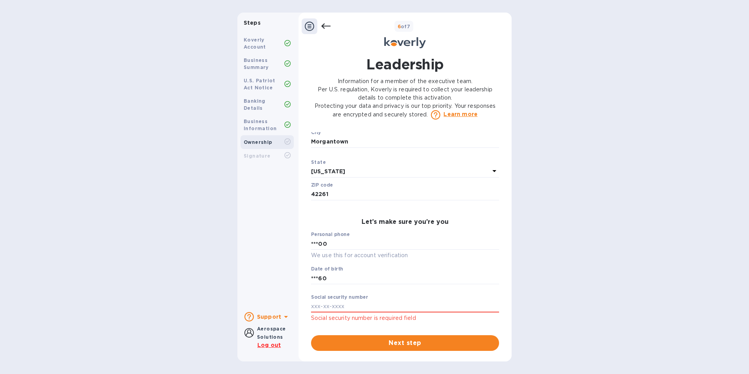
click at [263, 348] on p "Log out" at bounding box center [268, 345] width 23 height 8
